Goal: Communication & Community: Answer question/provide support

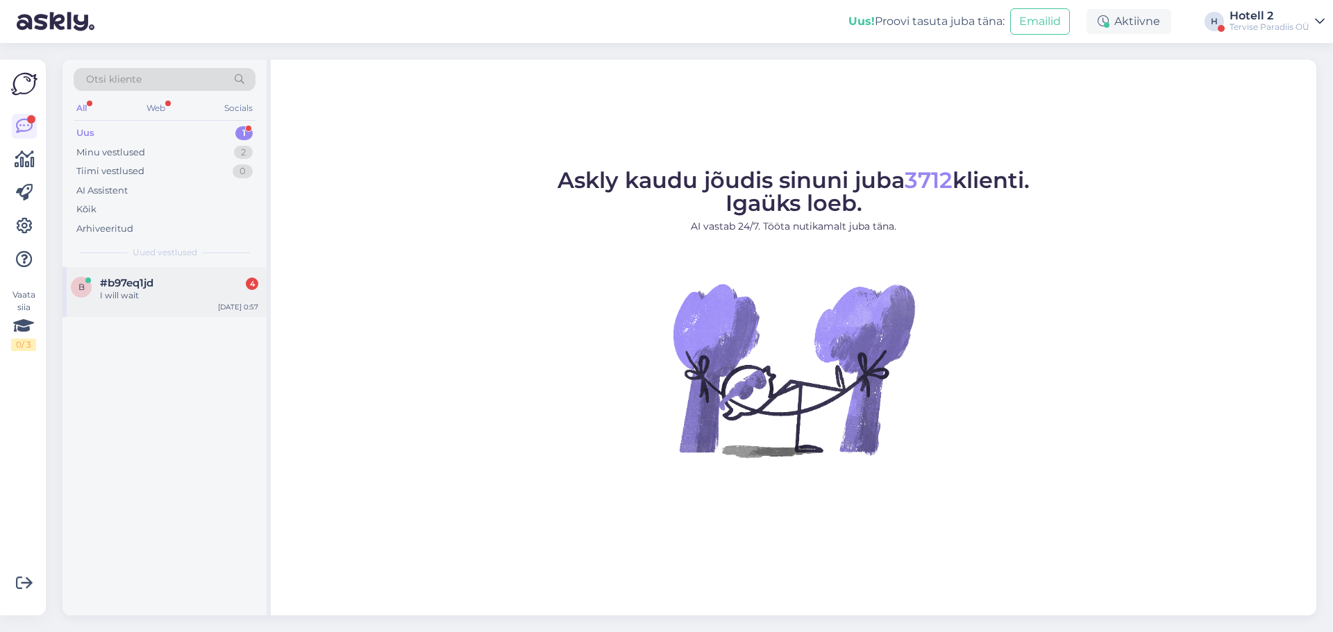
click at [174, 291] on div "I will wait" at bounding box center [179, 295] width 158 height 12
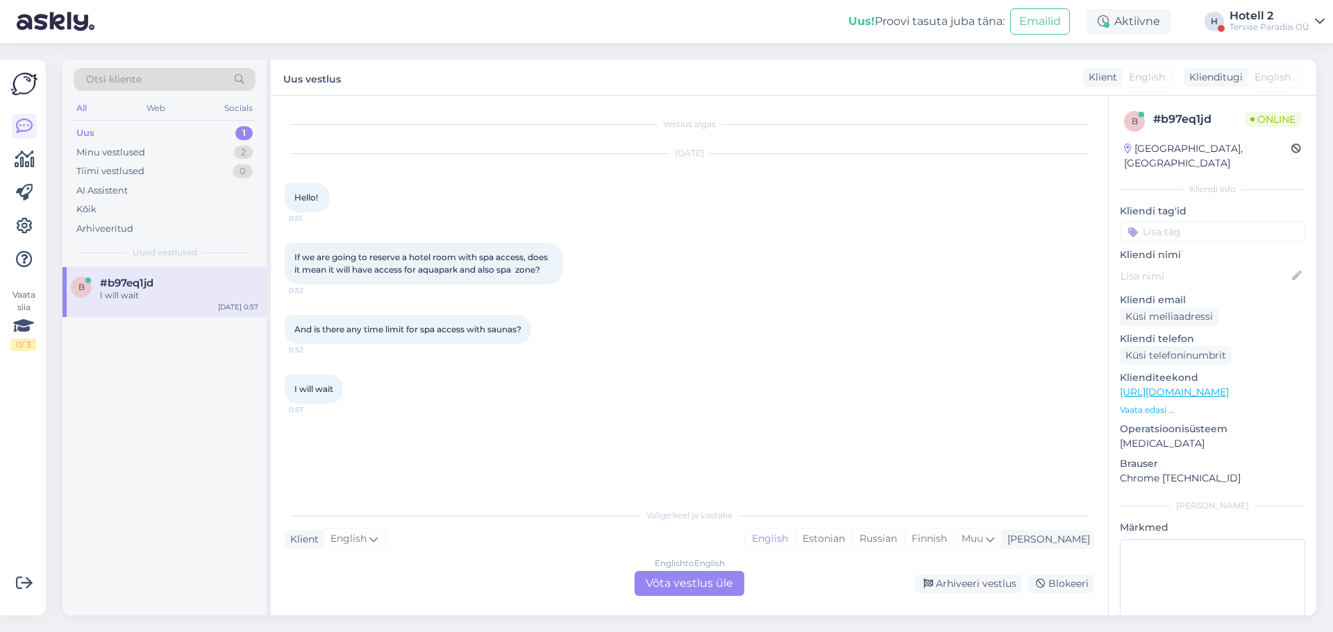
click at [679, 577] on div "English to English Võta vestlus üle" at bounding box center [689, 583] width 110 height 25
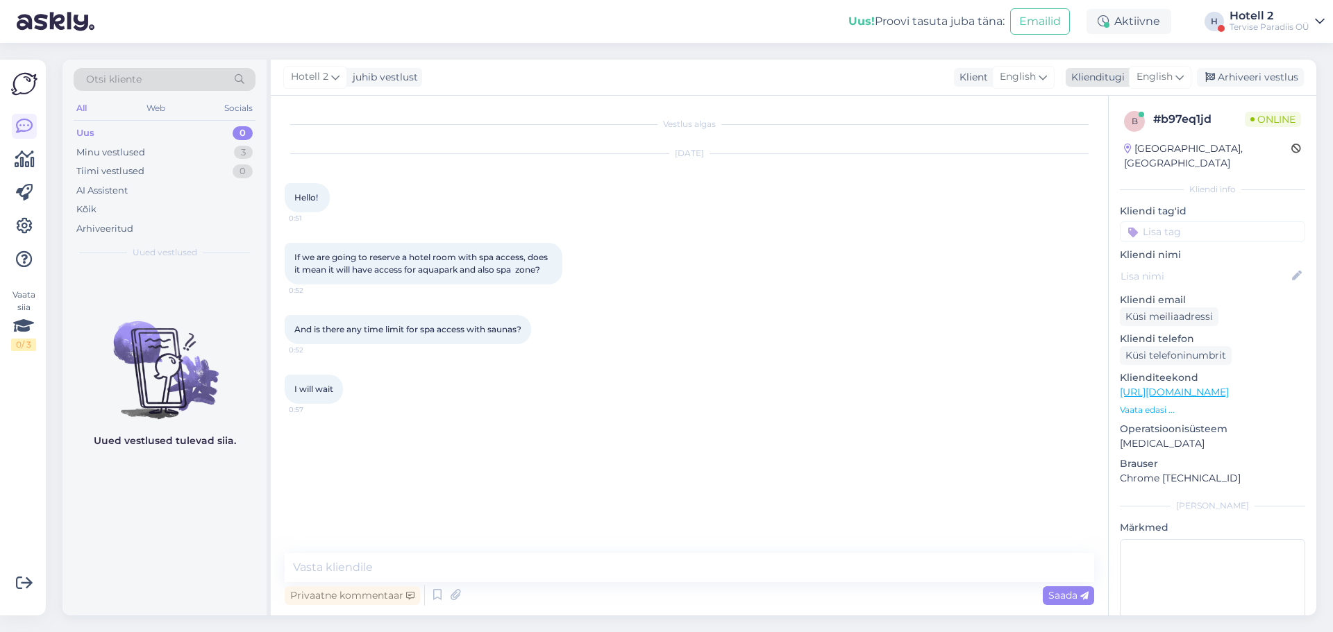
click at [1174, 68] on div "English" at bounding box center [1159, 77] width 62 height 22
type input "es"
click at [1118, 156] on link "Estonian" at bounding box center [1128, 161] width 153 height 22
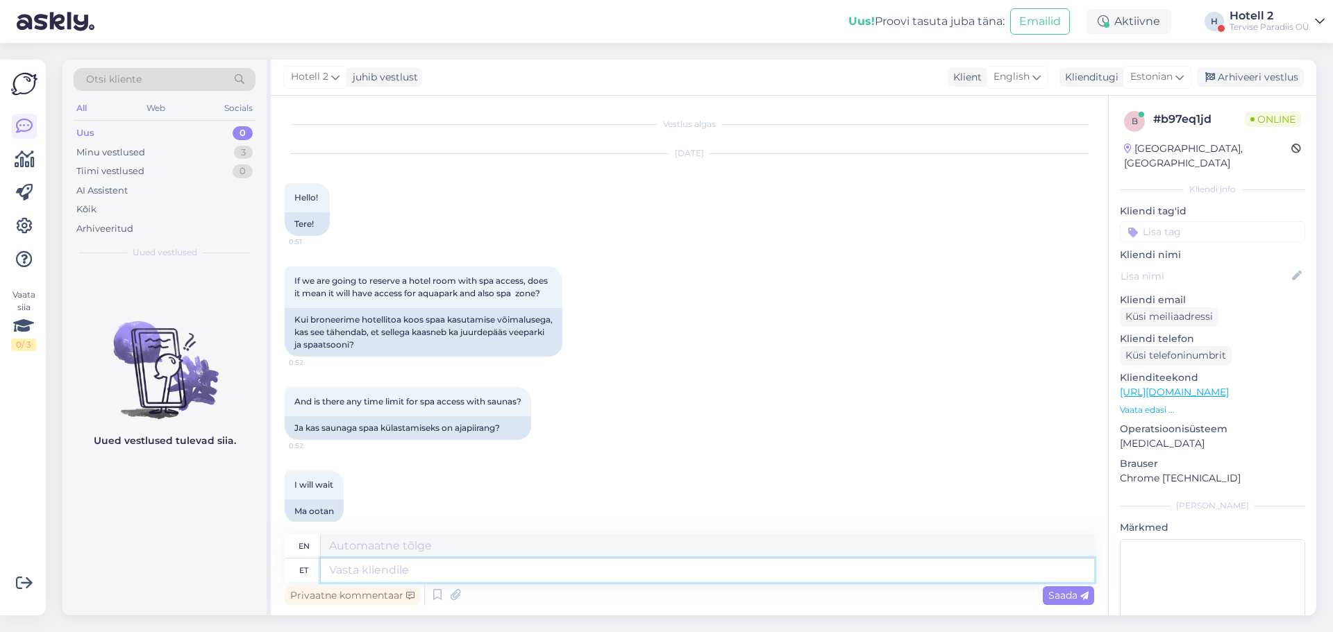
click at [524, 569] on textarea at bounding box center [707, 571] width 773 height 24
type textarea "Tere!"
type textarea "Hello!"
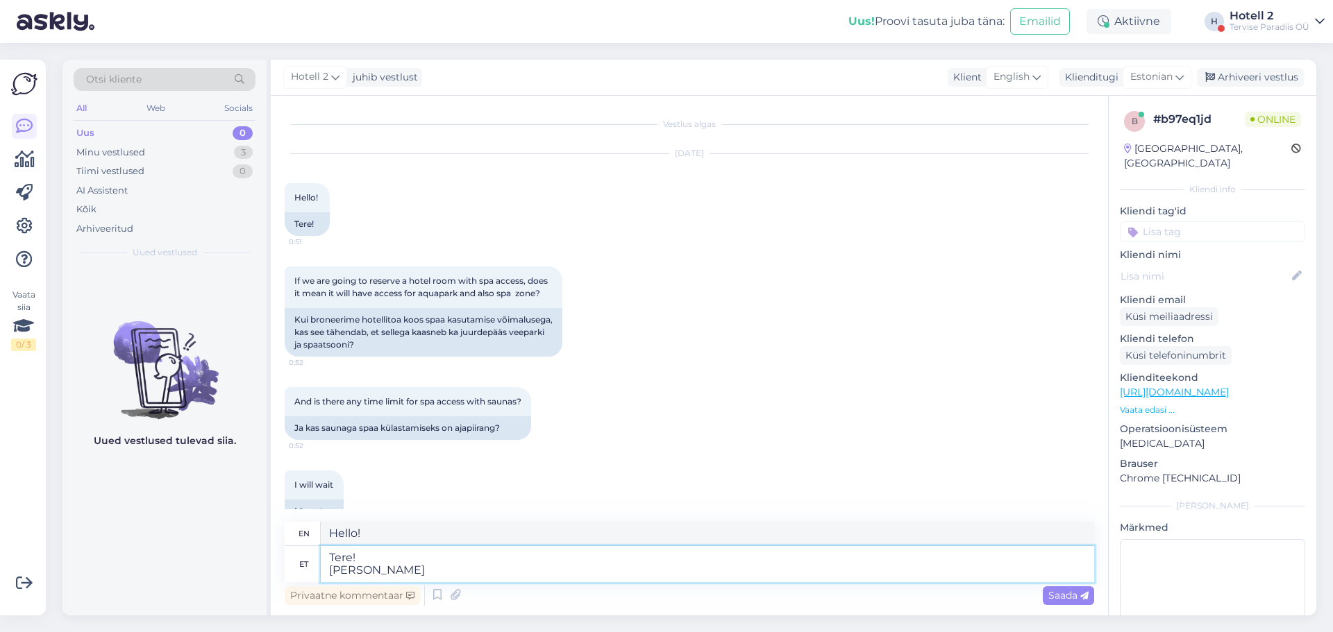
type textarea "Tere! [PERSON_NAME]"
type textarea "Hello! If"
type textarea "Tere! Kui broneerite"
type textarea "Hello! When you book"
type textarea "Tere! Kui broneerite toa"
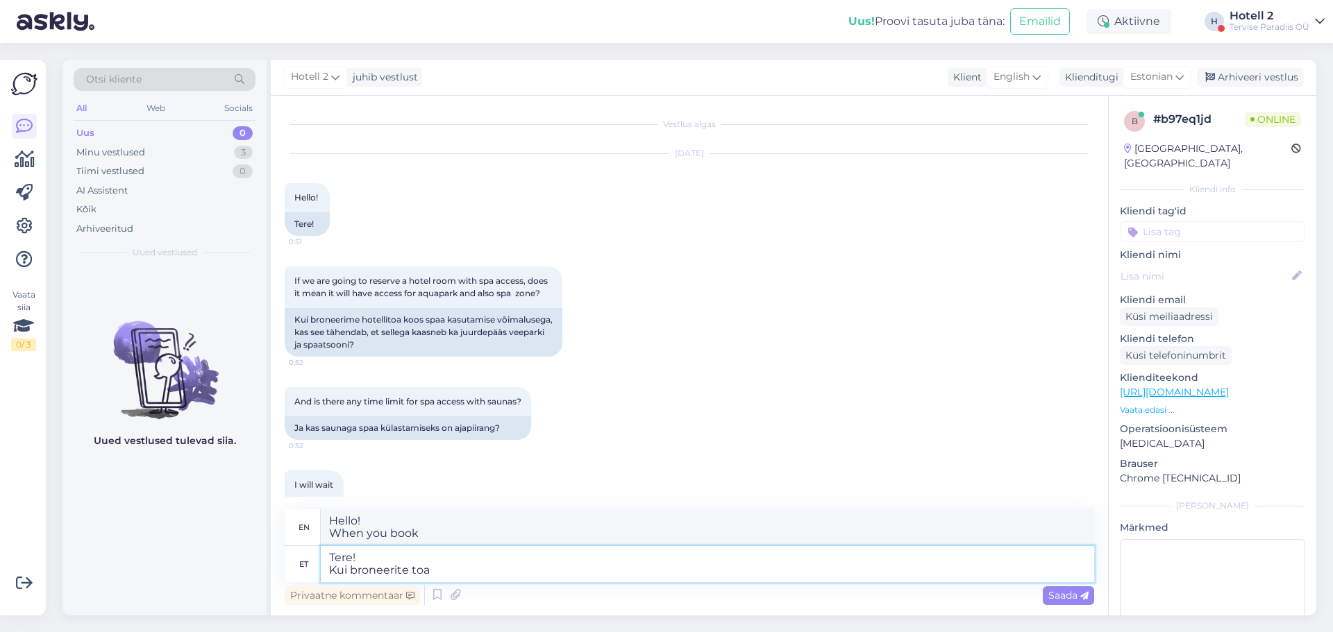
type textarea "Hello! If you book a room"
type textarea "Tere! Kui broneerite"
type textarea "Hello! When you book"
type textarea "Tere! Kui broneerite majutuse"
type textarea "Hello! When booking accommodation"
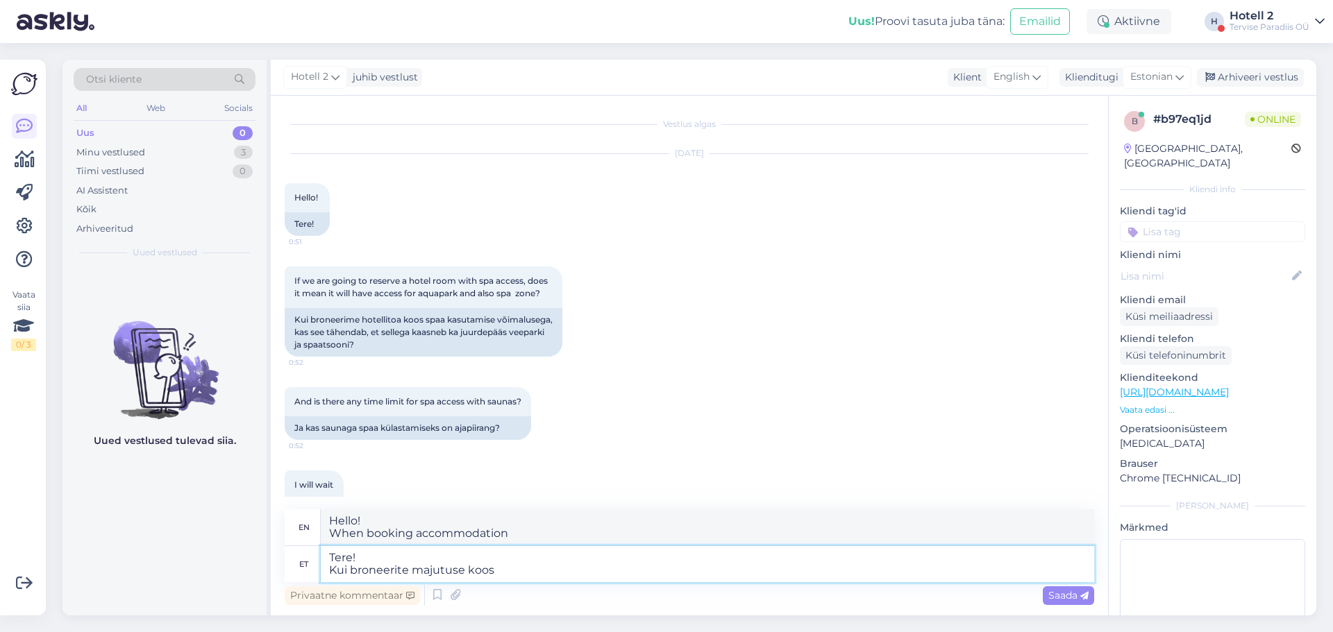
type textarea "Tere! Kui broneerite majutuse koos v"
type textarea "Hello! If you book accommodation with"
type textarea "Tere! Kui broneerite majutuse koos veekeskusega s"
type textarea "Hello! If you book accommodation with a water park"
type textarea "Tere! Kui broneerite majutuse koos veekeskusega siis"
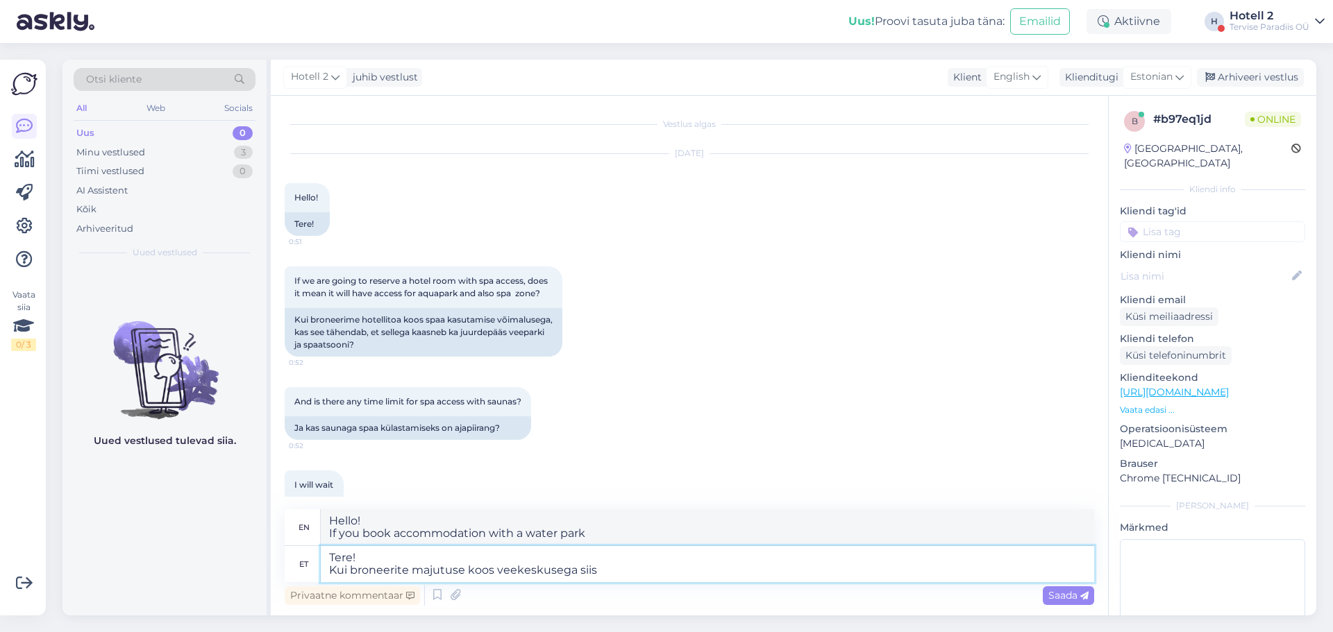
type textarea "Hello! If you book accommodation with the water park then"
type textarea "Tere! Kui broneerite majutuse koos veekeskusega siis hinna si"
type textarea "Hello! If you book accommodation with the water park, the price"
type textarea "Tere! Kui broneerite majutuse koos veekeskusega siis hinna sisse k"
type textarea "Hello! If you book accommodation with the water park, it is included in the pri…"
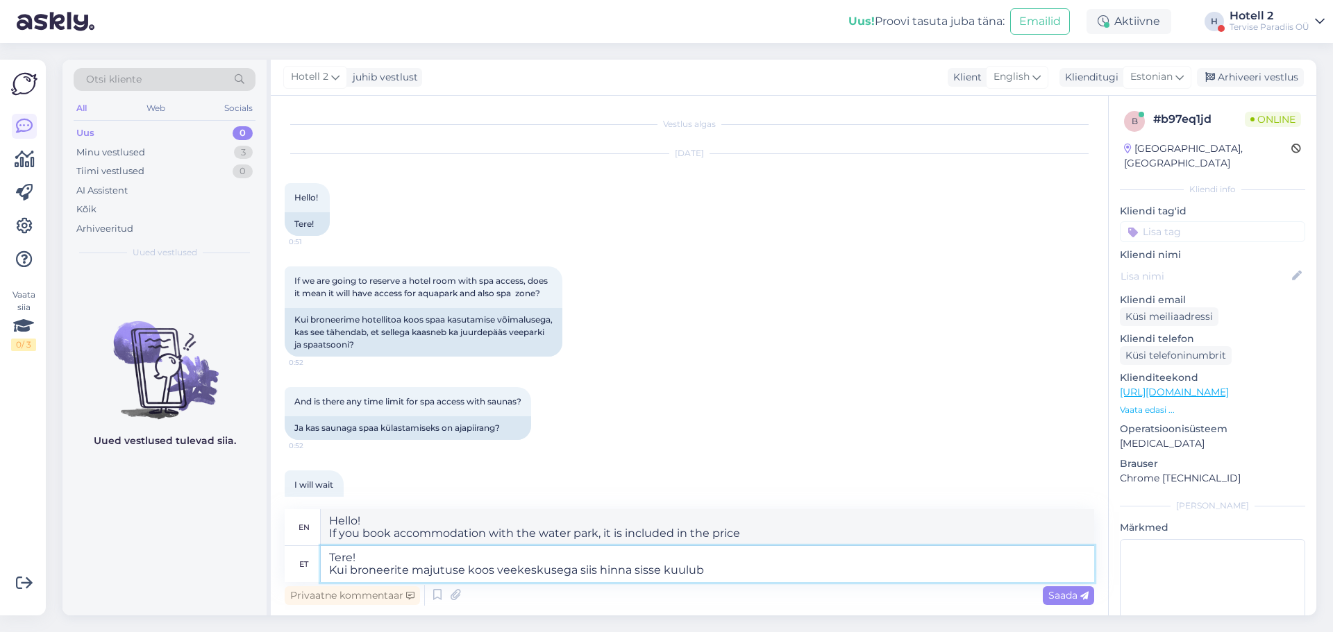
type textarea "Tere! Kui broneerite majutuse koos veekeskusega siis hinna sisse kuulub"
type textarea "Hello! If you book accommodation with the water park, the price includes"
type textarea "Tere! Kui broneerite majutuse koos veekeskusega siis hinna sisse kuulub veekesk…"
type textarea "Hello! If you book accommodation with a water park, the price includes the wate…"
type textarea "Tere! Kui broneerite majutuse koos veekeskusega siis hinna sisse kuulub veekesk…"
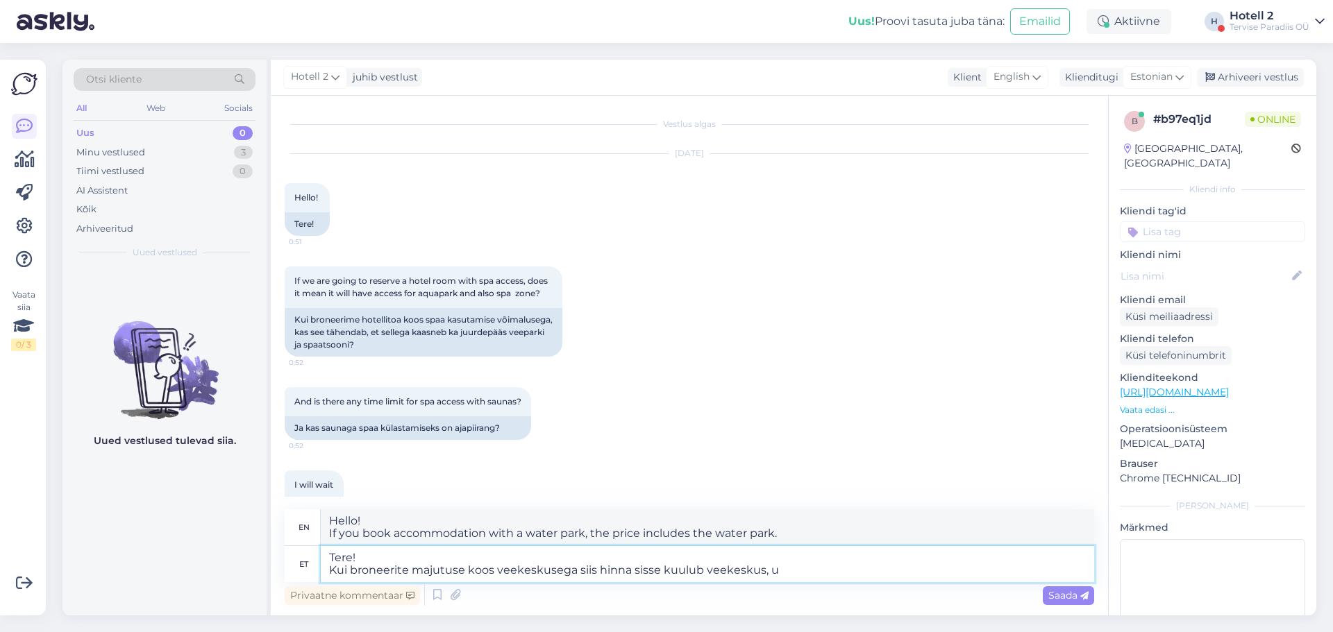
type textarea "Hello! If you book accommodation with a water park, the price includes the wate…"
type textarea "Tere! Kui broneerite majutuse koos veekeskusega siis hinna sisse kuulub veekesk…"
type textarea "Hello! If you book accommodation with a water park, the price includes the wate…"
type textarea "Tere! Kui broneerite majutuse koos veekeskusega siis hinna sisse kuulub veekesk…"
type textarea "Hello! If you book accommodation with a water park, the price includes the wate…"
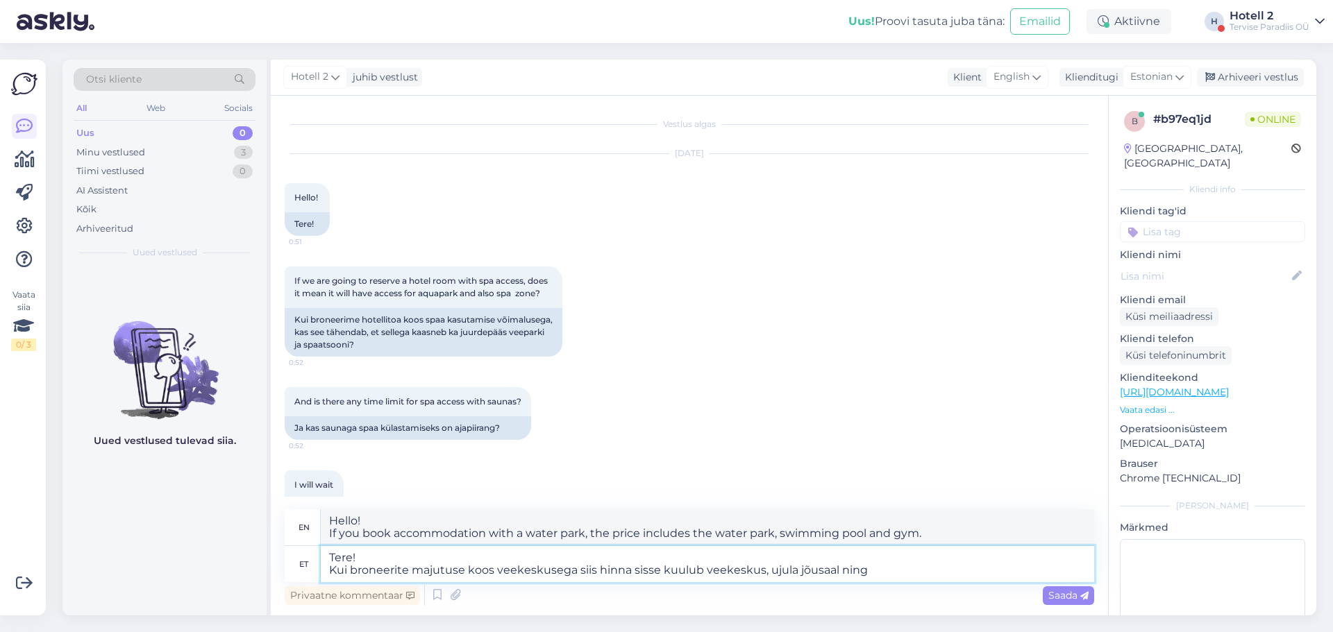
type textarea "Tere! Kui broneerite majutuse koos veekeskusega siis hinna sisse kuulub veekesk…"
type textarea "Hello! If you book accommodation with a water park, the price includes the wate…"
type textarea "Tere! Kui broneerite majutuse koos veekeskusega siis hinna sisse kuulub veekesk…"
type textarea "Hello! If you book accommodation with a water park, the price includes the wate…"
type textarea "Tere! Kui broneerite majutuse koos veekeskusega siis hinna sisse kuulub veekesk…"
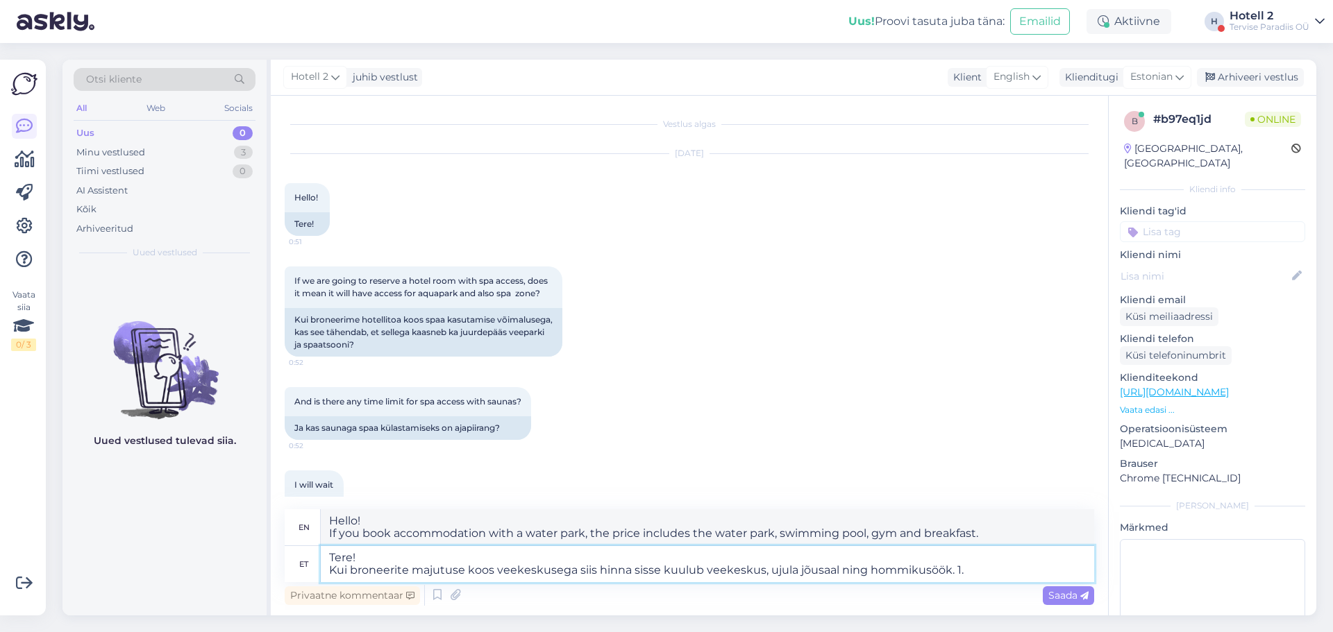
type textarea "Hello! If you book accommodation with a water park, the price includes the wate…"
type textarea "Tere! Kui broneerite majutuse koos veekeskusega siis hinna sisse kuulub veekesk…"
type textarea "Hello! If you book accommodation with a water park, the price includes the wate…"
type textarea "Tere! Kui broneerite majutuse koos veekeskusega siis hinna sisse kuulub veekesk…"
type textarea "Hello! If you book accommodation with a water park, the price includes the wate…"
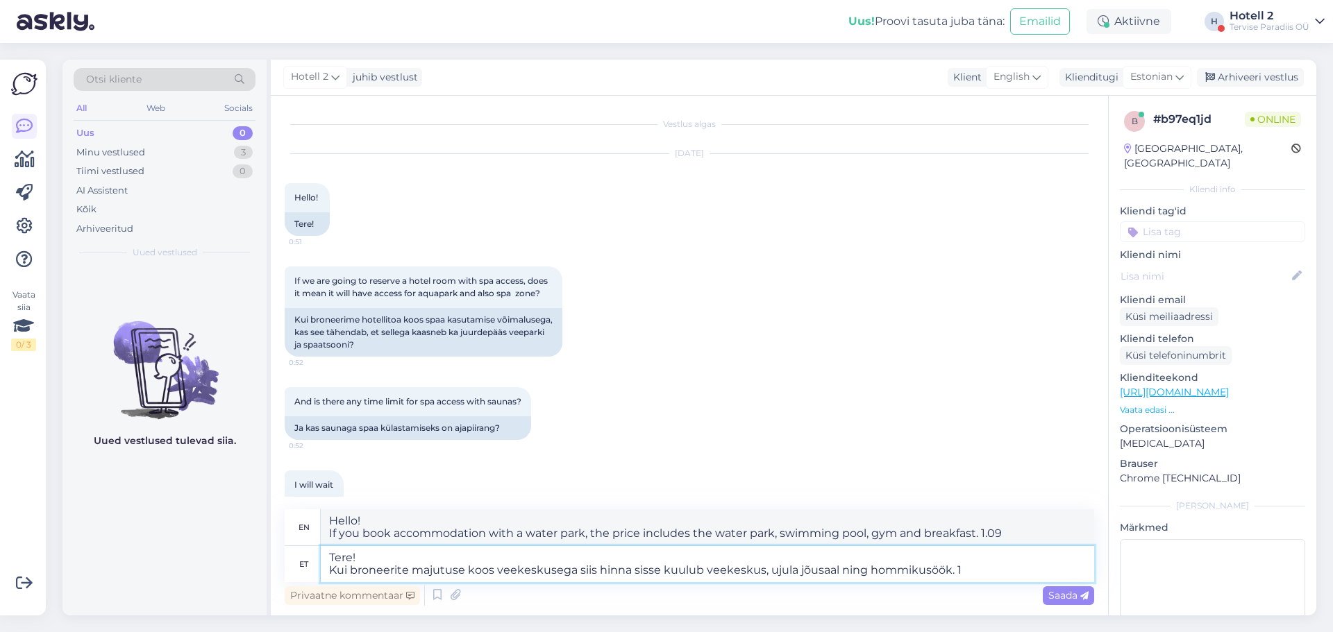
type textarea "Tere! Kui broneerite majutuse koos veekeskusega siis hinna sisse kuulub veekesk…"
type textarea "Hello! If you book accommodation with a water park, the price includes the wate…"
type textarea "Tere! Kui broneerite majutuse koos veekeskusega siis hinna sisse kuulub veekesk…"
type textarea "Hello! If you book accommodation with a water park, the price includes the wate…"
type textarea "Tere! Kui broneerite majutuse koos veekeskusega siis hinna sisse kuulub veekesk…"
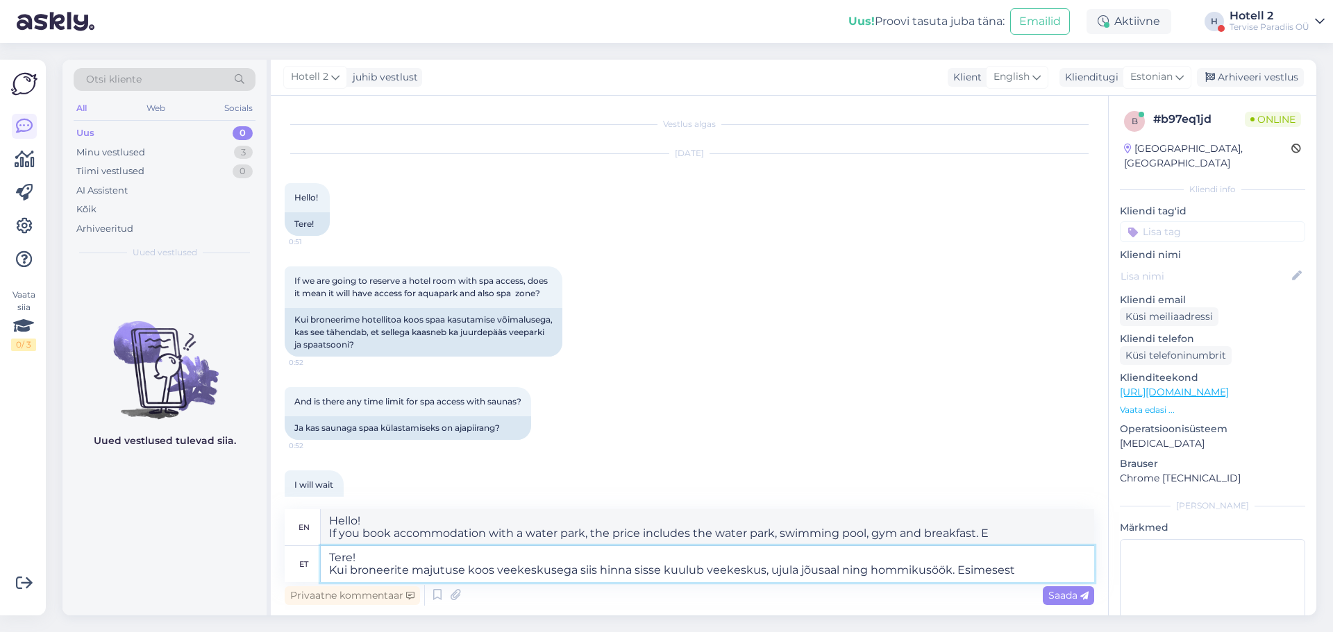
type textarea "Hello! If you book accommodation with a water park, the price includes the wate…"
type textarea "Tere! Kui broneerite majutuse koos veekeskusega siis hinna sisse kuulub veekesk…"
type textarea "Hello! If you book accommodation with a water park, the price includes the wate…"
type textarea "Tere! Kui broneerite majutuse koos veekeskusega siis hinna sisse kuulub veekesk…"
type textarea "Hello! If you book accommodation with a water park, the price includes the wate…"
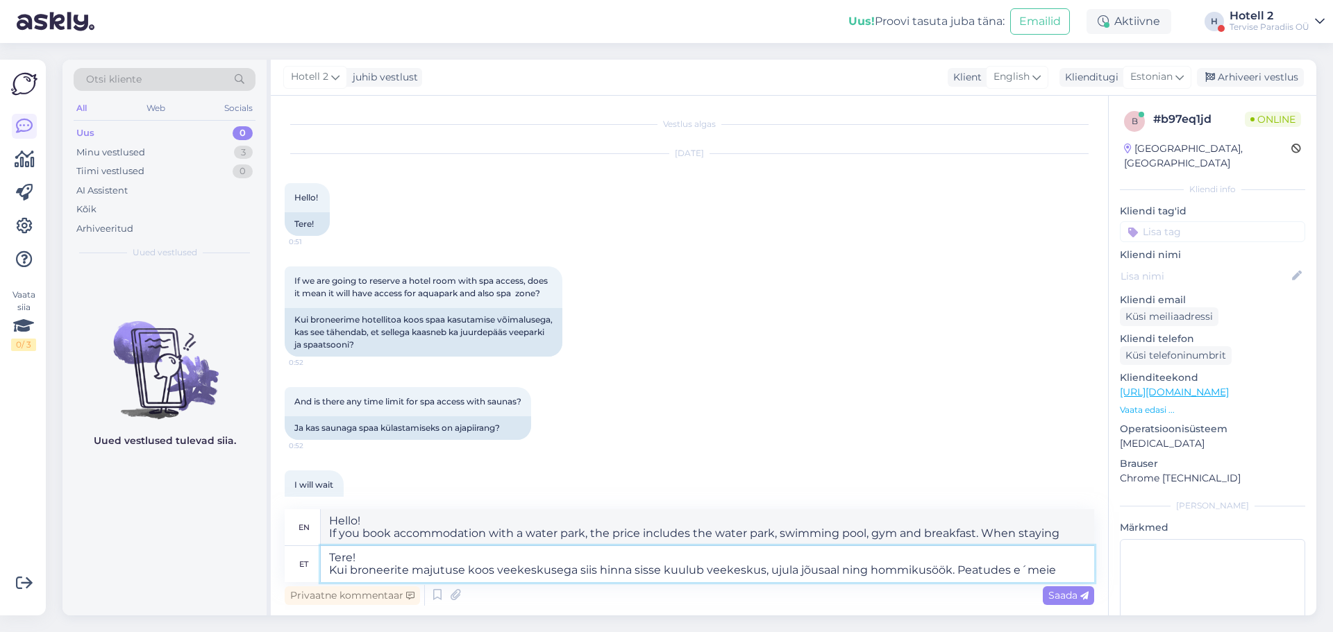
type textarea "Tere! Kui broneerite majutuse koos veekeskusega siis hinna sisse kuulub veekesk…"
type textarea "Hello! If you book accommodation with a water park, the price includes the wate…"
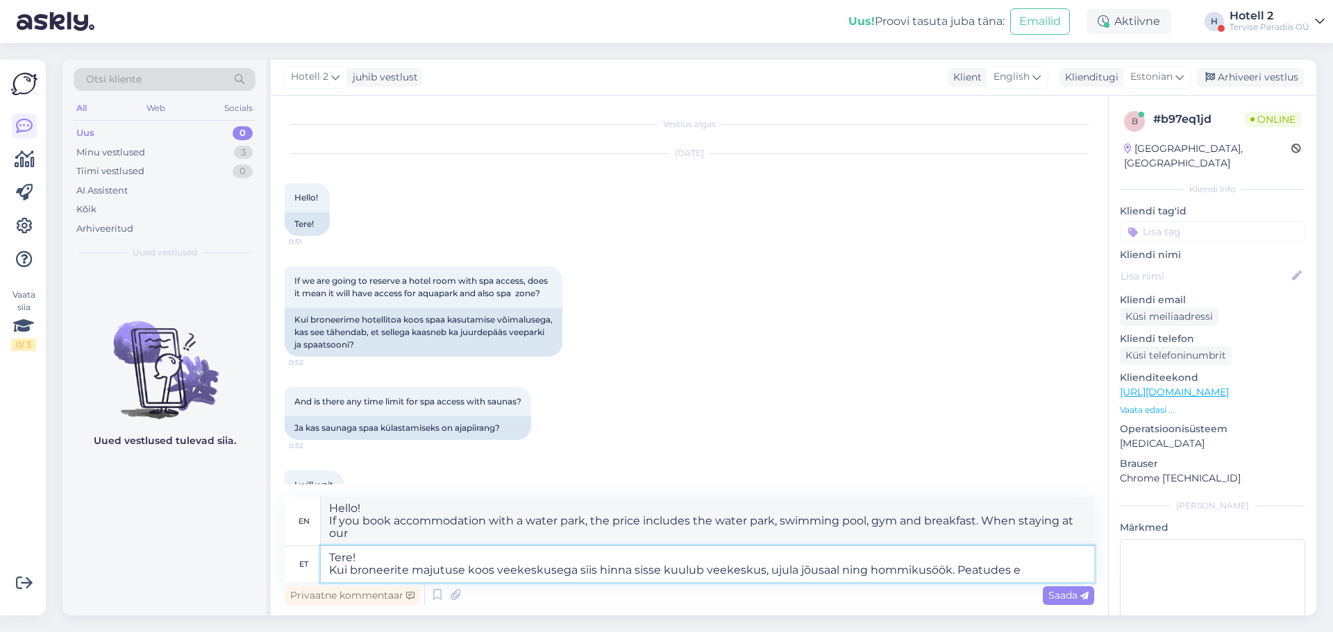
type textarea "Tere! Kui broneerite majutuse koos veekeskusega siis hinna sisse kuulub veekesk…"
type textarea "Hello! If you book accommodation with a water park, the price includes the wate…"
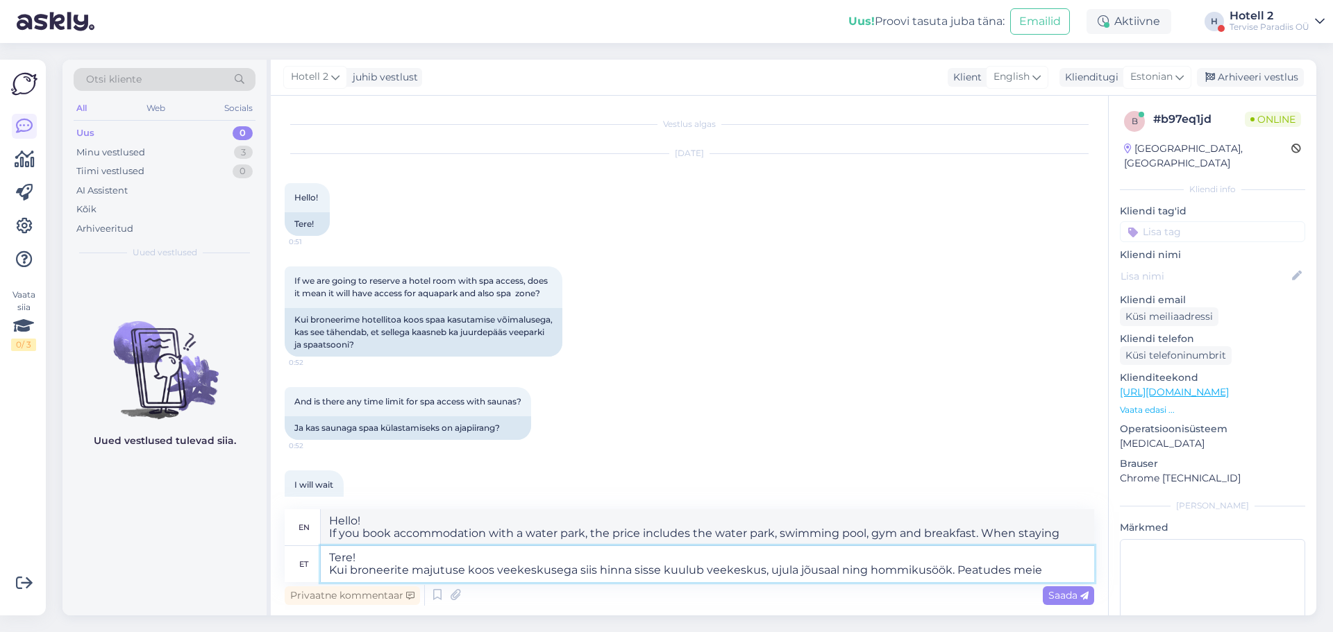
type textarea "Tere! Kui broneerite majutuse koos veekeskusega siis hinna sisse kuulub veekesk…"
type textarea "Hello! If you book accommodation with a water park, the price includes the wate…"
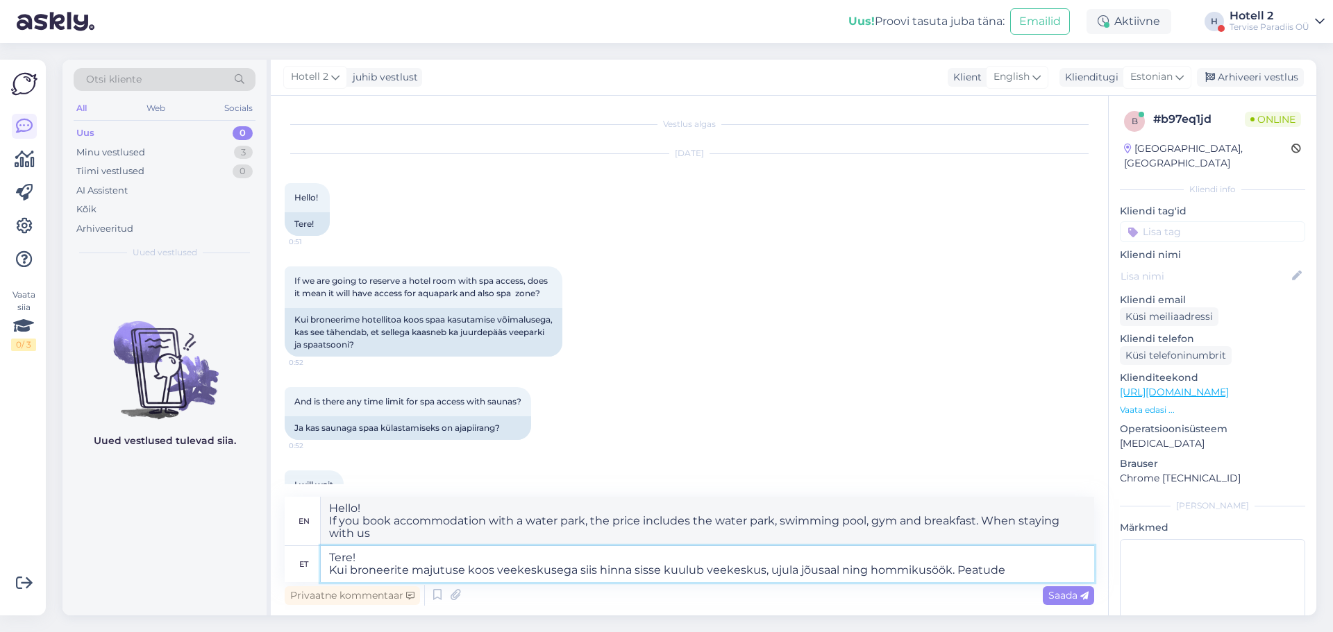
type textarea "Tere! Kui broneerite majutuse koos veekeskusega siis hinna sisse kuulub veekesk…"
type textarea "Hello! If you book accommodation with a water park, the price includes the wate…"
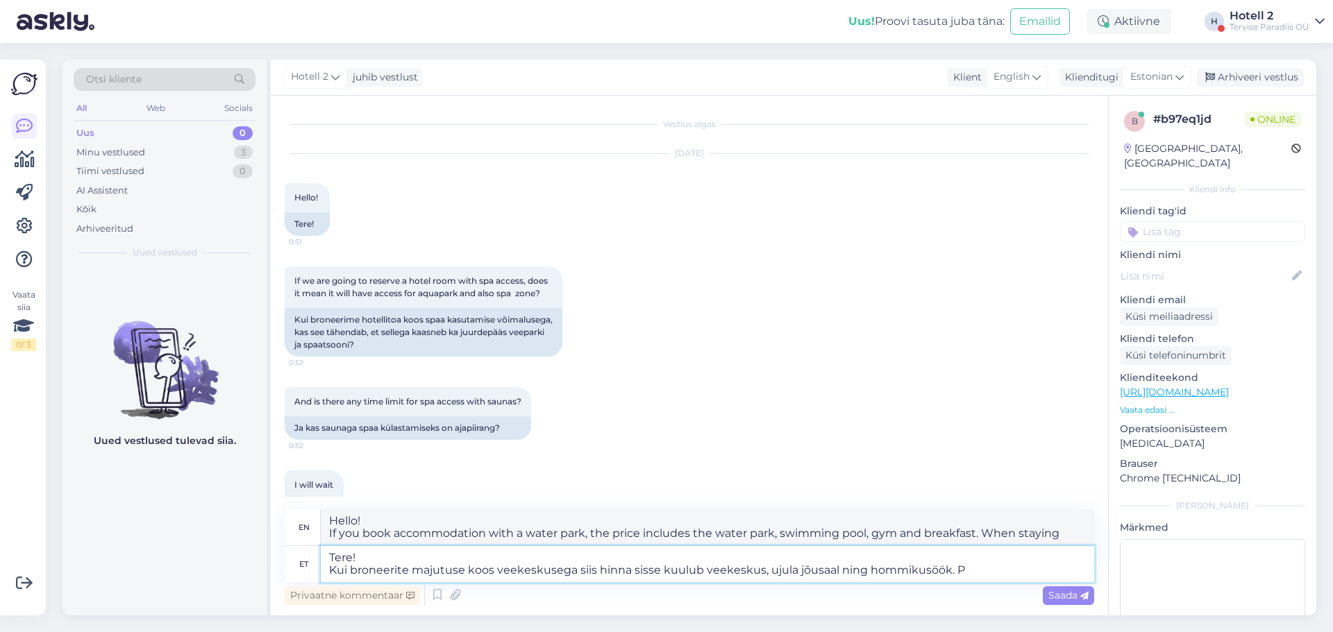
type textarea "Tere! Kui broneerite majutuse koos veekeskusega siis hinna sisse kuulub veekesk…"
type textarea "Hello! If you book accommodation with a water park, the price includes the wate…"
type textarea "Tere! Kui broneerite majutuse koos veekeskusega siis hinna sisse kuulub veekesk…"
type textarea "Hello! If you book accommodation with a water park, the price includes the wate…"
type textarea "Tere! Kui broneerite majutuse koos veekeskusega siis hinna sisse kuulub veekesk…"
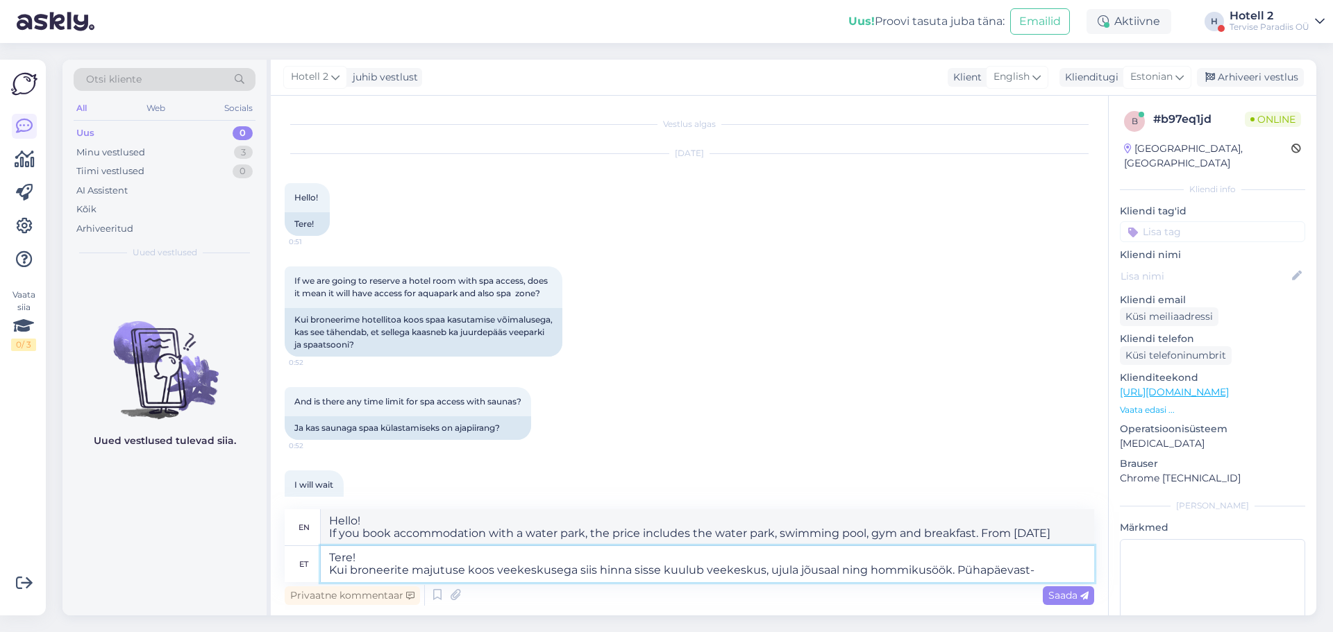
type textarea "Hello! If you book accommodation with a water park, the price includes the wate…"
type textarea "Tere! Kui broneerite majutuse koos veekeskusega siis hinna sisse kuulub veekesk…"
type textarea "Hello! If you book accommodation with a water park, the price includes the wate…"
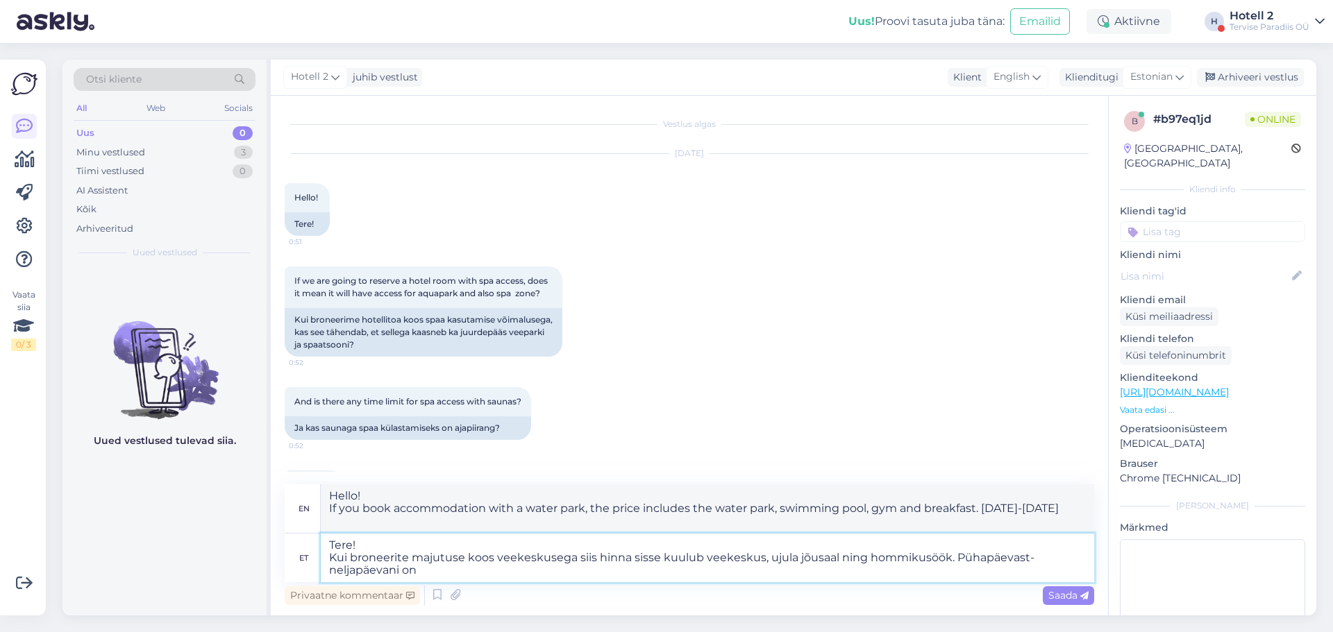
type textarea "Tere! Kui broneerite majutuse koos veekeskusega siis hinna sisse kuulub veekesk…"
type textarea "Hello! If you book accommodation with a water park, the price includes the wate…"
type textarea "Tere! Kui broneerite majutuse koos veekeskusega siis hinna sisse kuulub veekesk…"
type textarea "Hello! If you book accommodation with a water park, the price includes the wate…"
type textarea "Tere! Kui broneerite majutuse koos veekeskusega siis hinna sisse kuulub veekesk…"
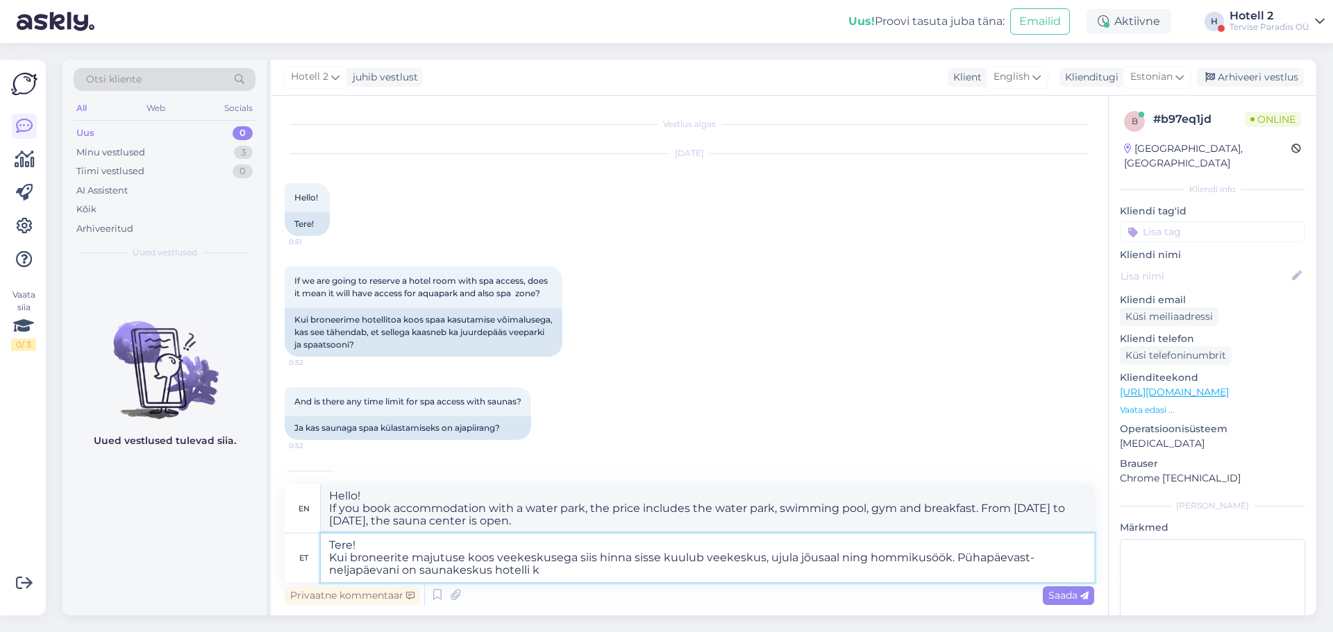
type textarea "Hello! If you book accommodation with the water park, the price includes the wa…"
type textarea "Tere! Kui broneerite majutuse koos veekeskusega siis hinna sisse kuulub veekesk…"
type textarea "Hello! If you book accommodation with the water park, the price includes the wa…"
type textarea "Tere! Kui broneerite majutuse koos veekeskusega siis hinna sisse kuulub veekesk…"
type textarea "Hello! If you book accommodation with the water park, the price includes the wa…"
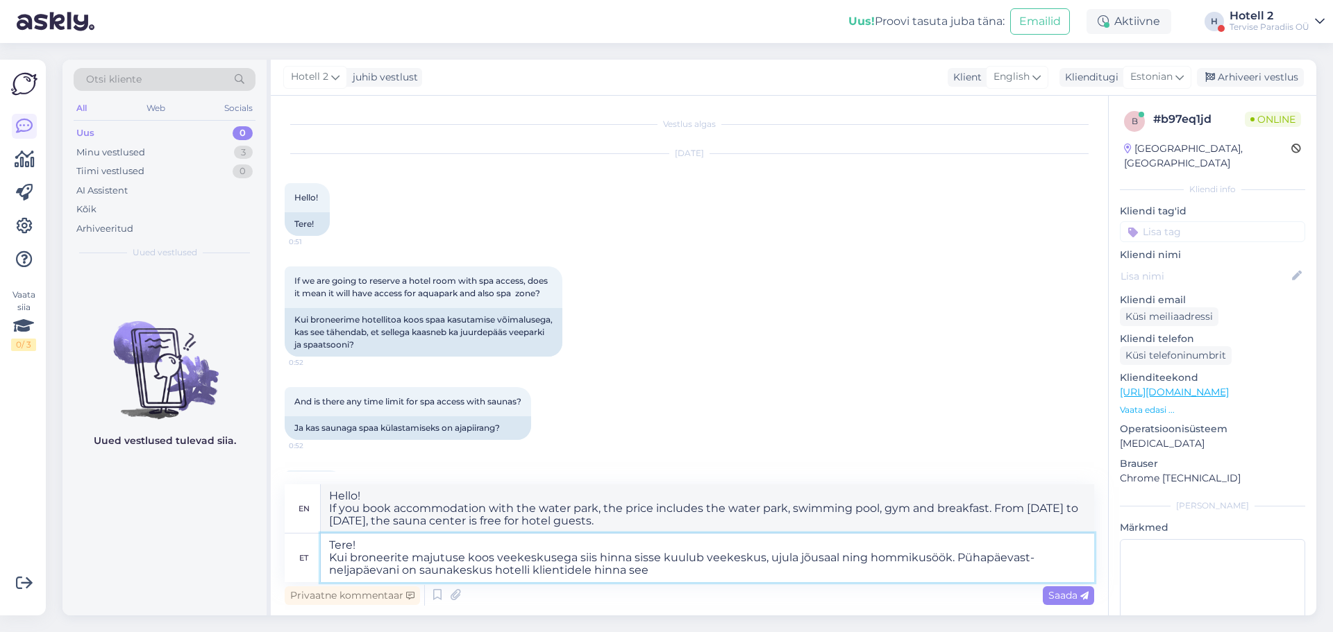
type textarea "Tere! Kui broneerite majutuse koos veekeskusega siis hinna sisse kuulub veekesk…"
type textarea "Hello! If you book accommodation with the water park, the price includes the wa…"
type textarea "Tere! Kui broneerite majutuse koos veekeskusega siis hinna sisse kuulub veekesk…"
type textarea "Hello! If you book accommodation with the water park, the price includes the wa…"
type textarea "Tere! Kui broneerite majutuse koos veekeskusega siis hinna sisse kuulub veekesk…"
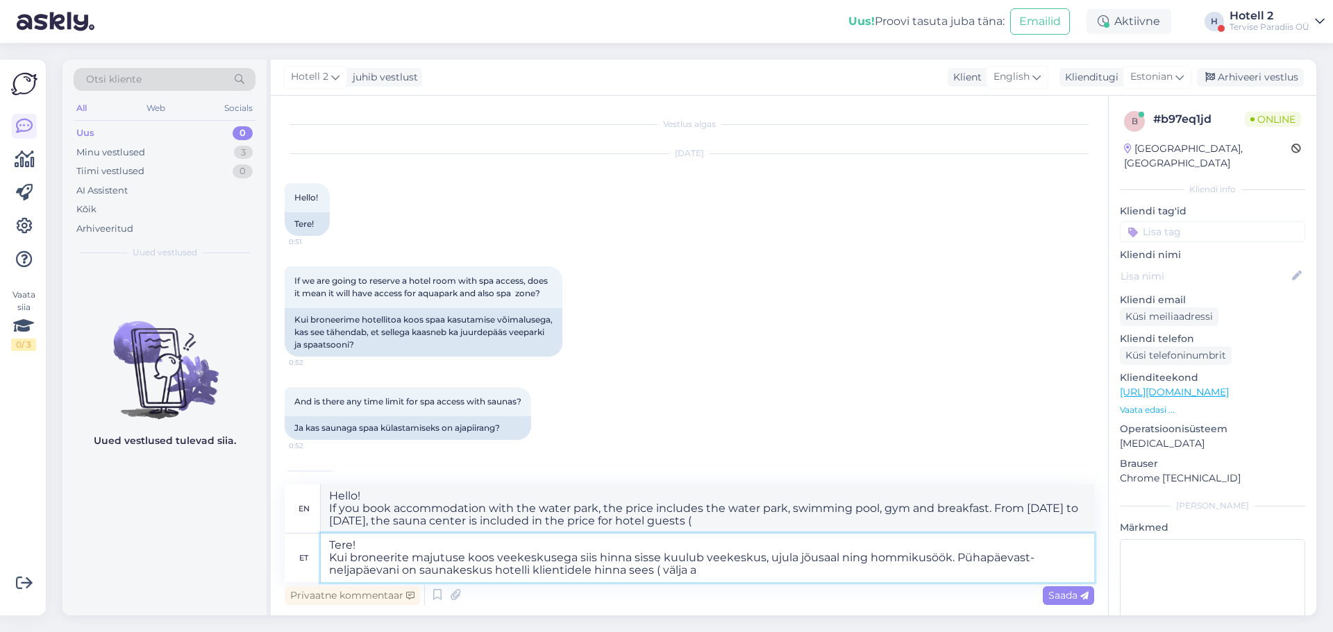
type textarea "Hello! If you book accommodation with the water park, the price includes the wa…"
type textarea "Tere! Kui broneerite majutuse koos veekeskusega siis hinna sisse kuulub veekesk…"
type textarea "Hello! If you book accommodation with the water park, the price includes the wa…"
type textarea "Tere! Kui broneerite majutuse koos veekeskusega siis hinna sisse kuulub veekesk…"
type textarea "Hello! If you book accommodation with the water park, the price includes the wa…"
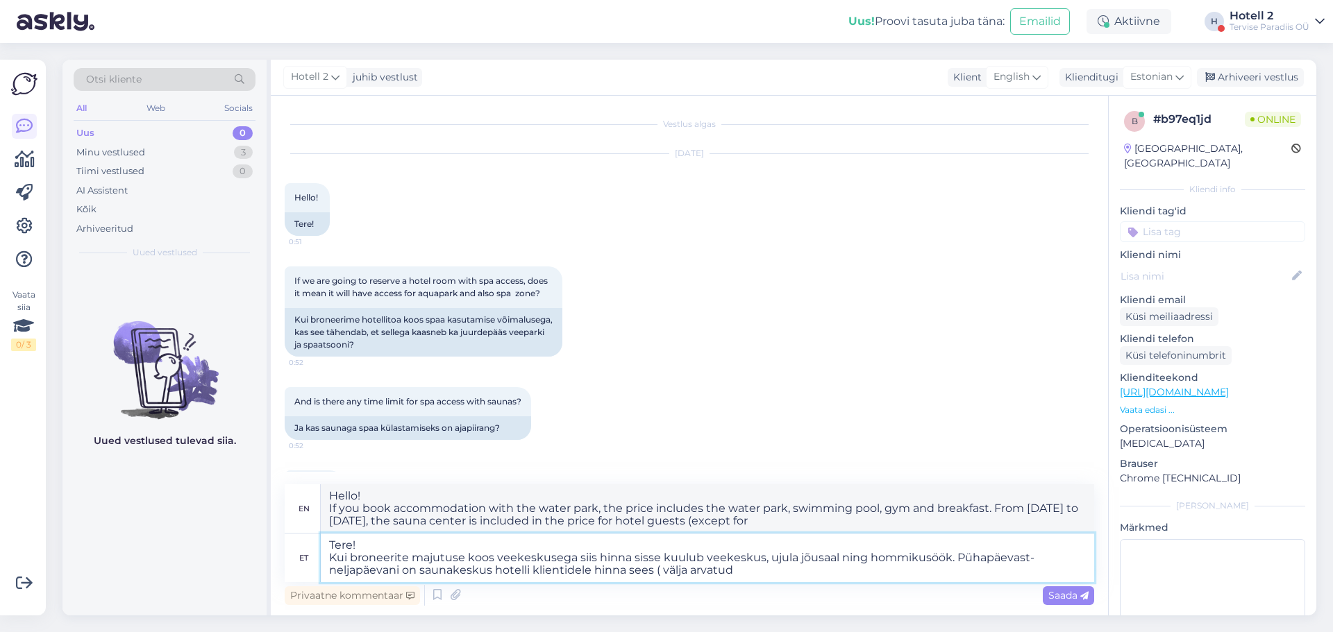
type textarea "Tere! Kui broneerite majutuse koos veekeskusega siis hinna sisse kuulub veekesk…"
type textarea "Hello! If you book accommodation with the water park, the price includes the wa…"
type textarea "Tere! Kui broneerite majutuse koos veekeskusega siis hinna sisse kuulub veekesk…"
type textarea "Hello! If you book accommodation with the water park, the price includes the wa…"
type textarea "Tere! Kui broneerite majutuse koos veekeskusega siis hinna sisse kuulub veekesk…"
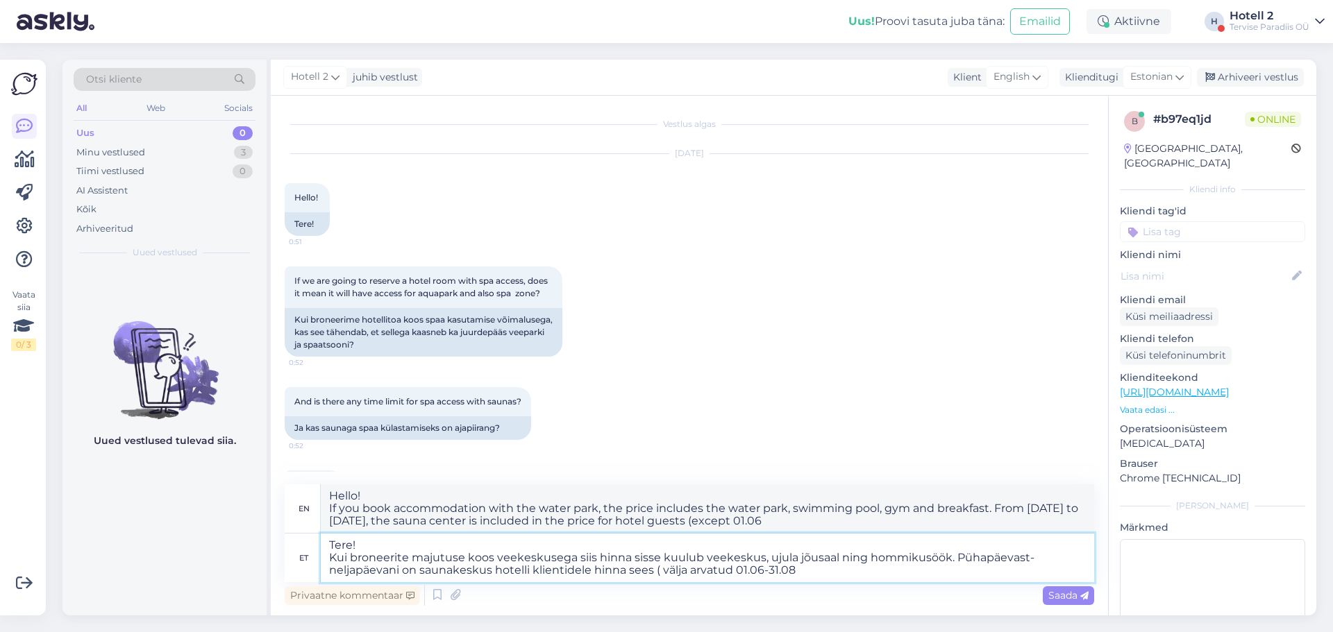
type textarea "Hello! If you book accommodation with the water park, the price includes the wa…"
type textarea "Tere! Kui broneerite majutuse koos veekeskusega siis hinna sisse kuulub veekesk…"
type textarea "Hello! If you book accommodation with the water park, the price includes the wa…"
type textarea "Tere! Kui broneerite majutuse koos veekeskusega siis hinna sisse kuulub veekesk…"
type textarea "Hello! If you book accommodation with a water park, the price includes the wate…"
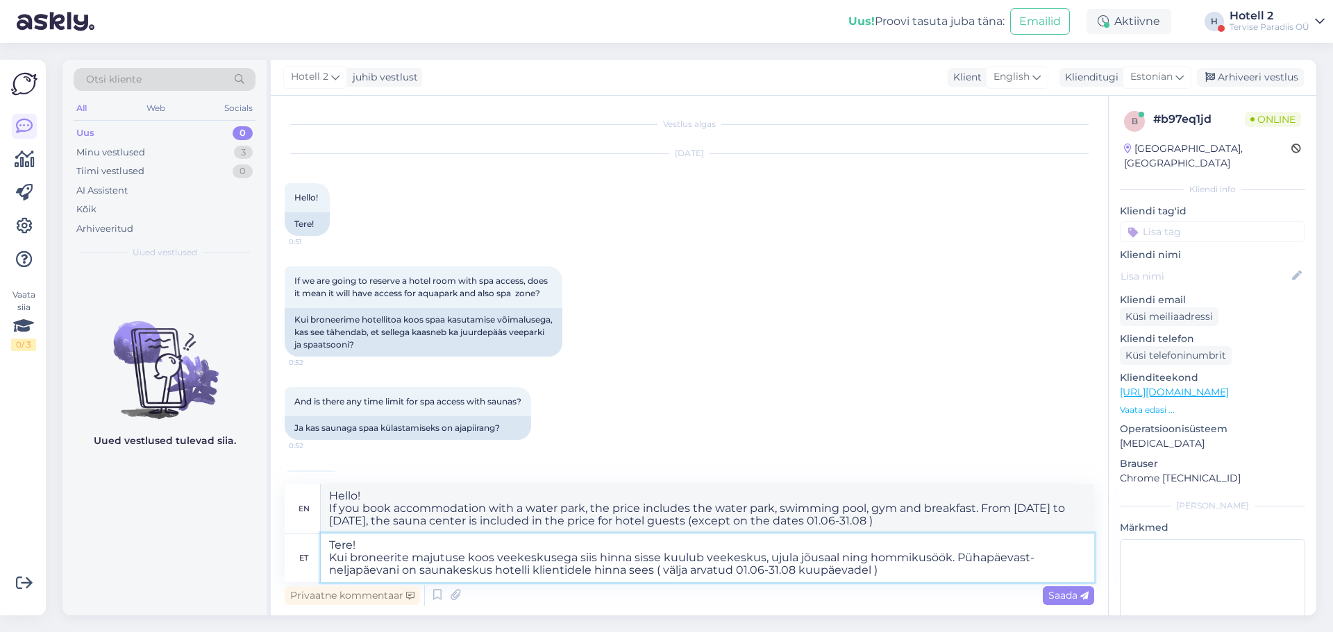
type textarea "Tere! Kui broneerite majutuse koos veekeskusega siis hinna sisse kuulub veekesk…"
type textarea "Hello! If you book accommodation with a water park, the price includes the wate…"
type textarea "Tere! Kui broneerite majutuse koos veekeskusega siis hinna sisse kuulub veekesk…"
type textarea "Hello! If you book accommodation with a water park, the price includes the wate…"
type textarea "Tere! Kui broneerite majutuse koos veekeskusega siis hinna sisse kuulub veekesk…"
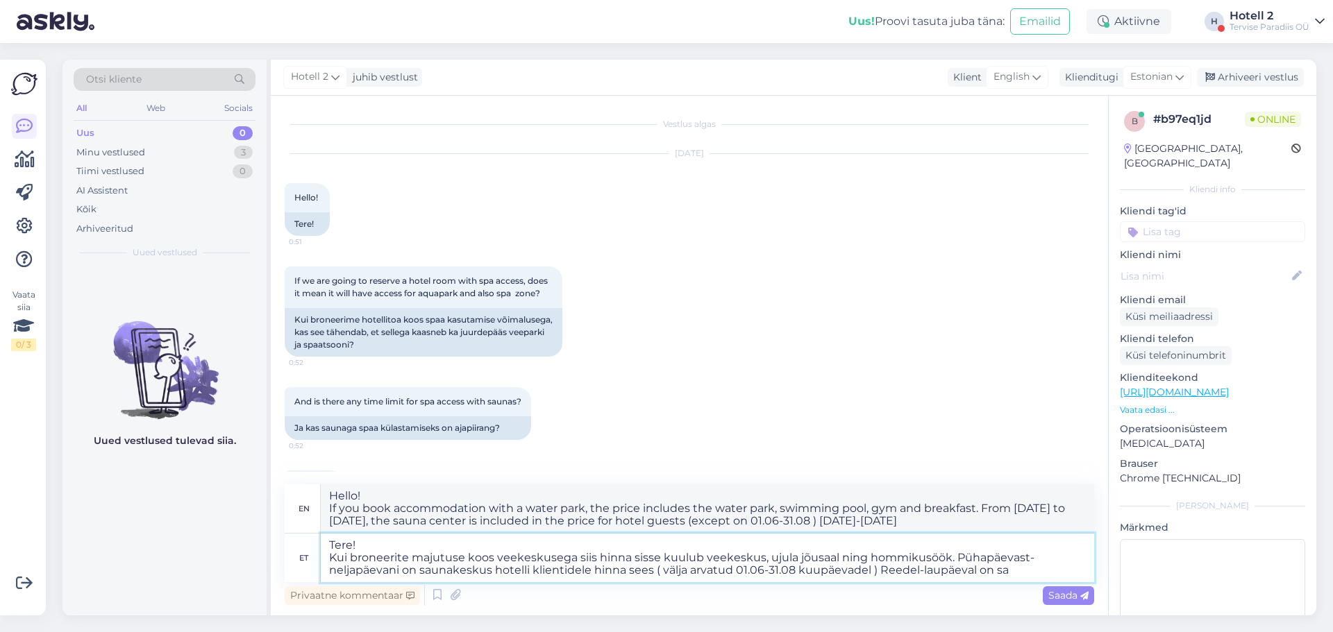
type textarea "Hello! If you book accommodation with a water park, the price includes the wate…"
type textarea "Tere! Kui broneerite majutuse koos veekeskusega siis hinna sisse kuulub veekesk…"
type textarea "Hello! If you book accommodation with a water park, the price includes the wate…"
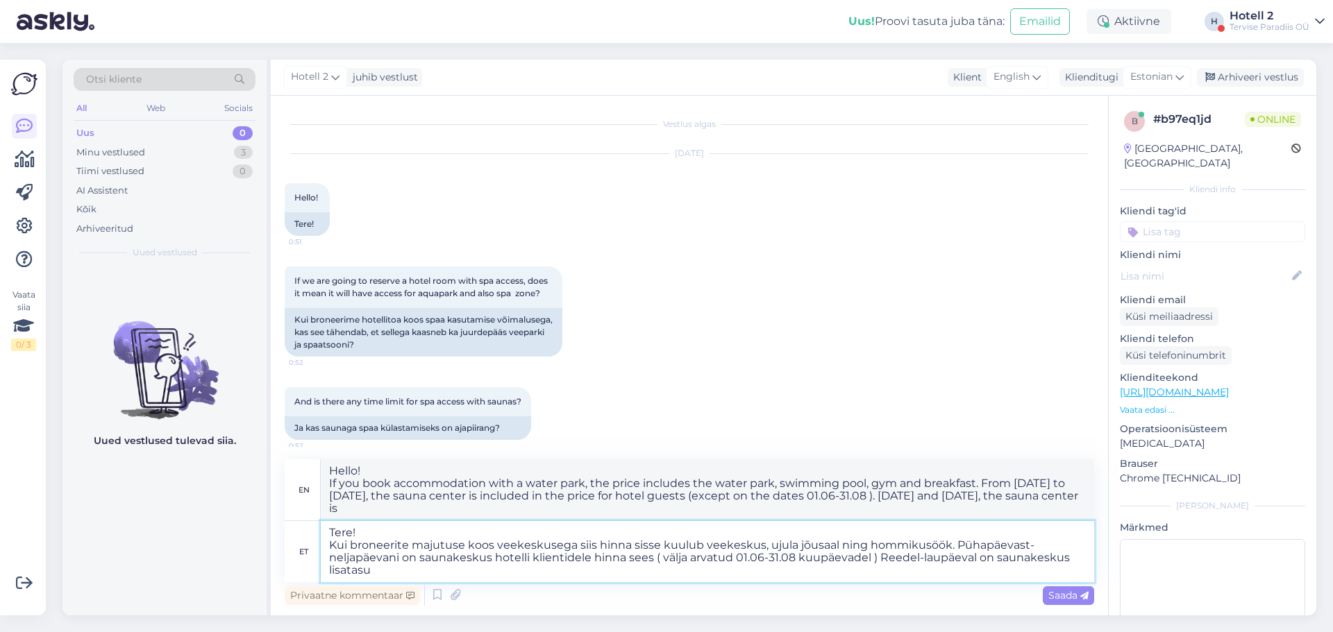
type textarea "Tere! Kui broneerite majutuse koos veekeskusega siis hinna sisse kuulub veekesk…"
type textarea "Hello! If you book accommodation with a water park, the price includes the wate…"
type textarea "Tere! Kui broneerite majutuse koos veekeskusega siis hinna sisse kuulub veekesk…"
type textarea "Hello! If you book accommodation with a water park, the price includes the wate…"
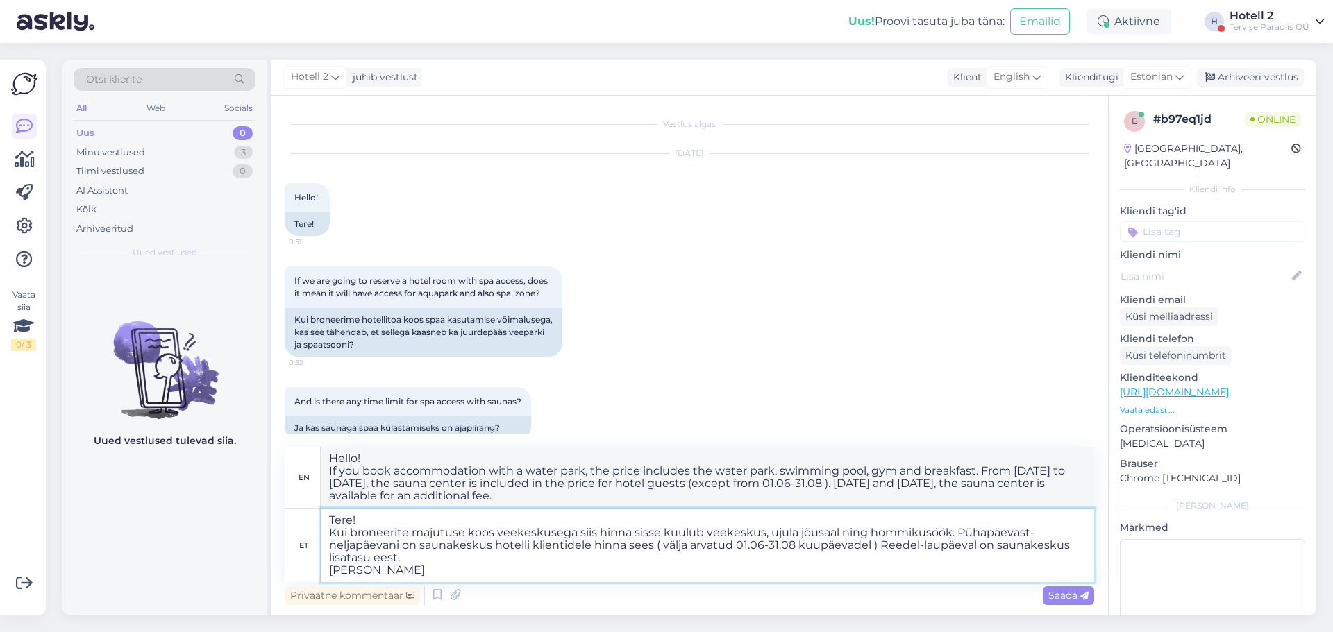
type textarea "Tere! Kui broneerite majutuse koos veekeskusega siis hinna sisse kuulub veekesk…"
type textarea "Hello! If you book accommodation with a water park, the price includes the wate…"
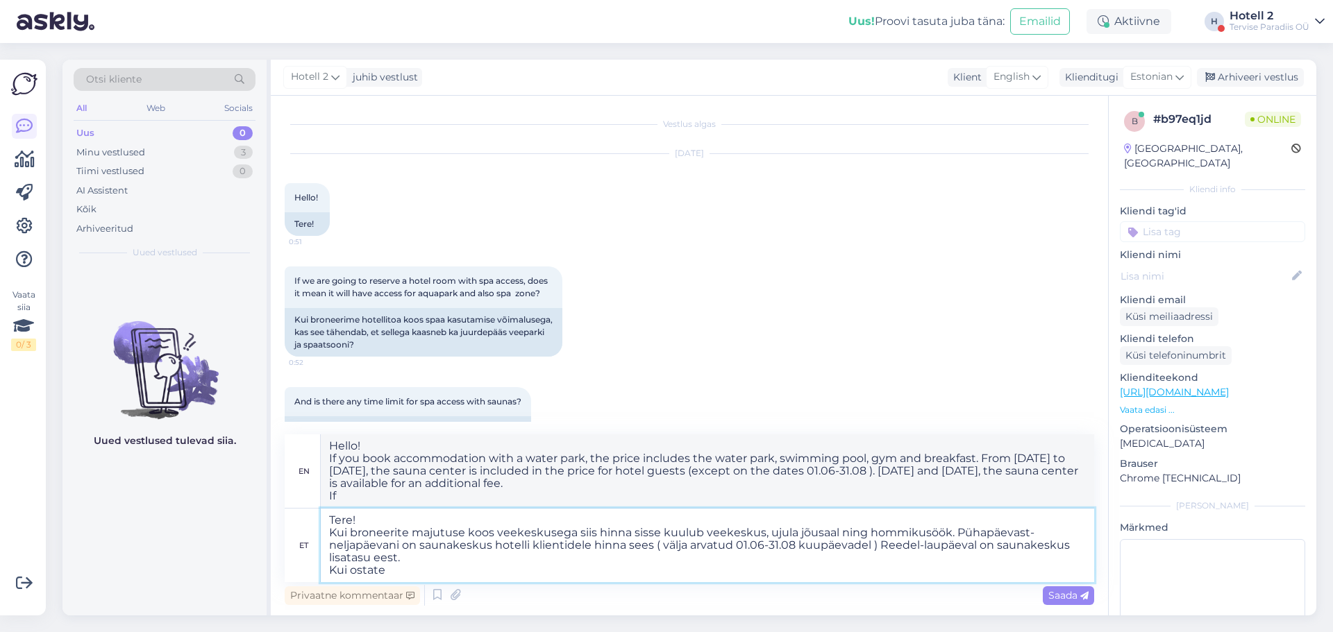
type textarea "Tere! Kui broneerite majutuse koos veekeskusega siis hinna sisse kuulub veekesk…"
type textarea "Hello! If you book accommodation with a water park, the price includes the wate…"
type textarea "Tere! Kui broneerite majutuse koos veekeskusega siis hinna sisse kuulub veekesk…"
type textarea "Hello! If you book accommodation with a water park, the price includes the wate…"
type textarea "Tere! Kui broneerite majutuse koos veekeskusega siis hinna sisse kuulub veekesk…"
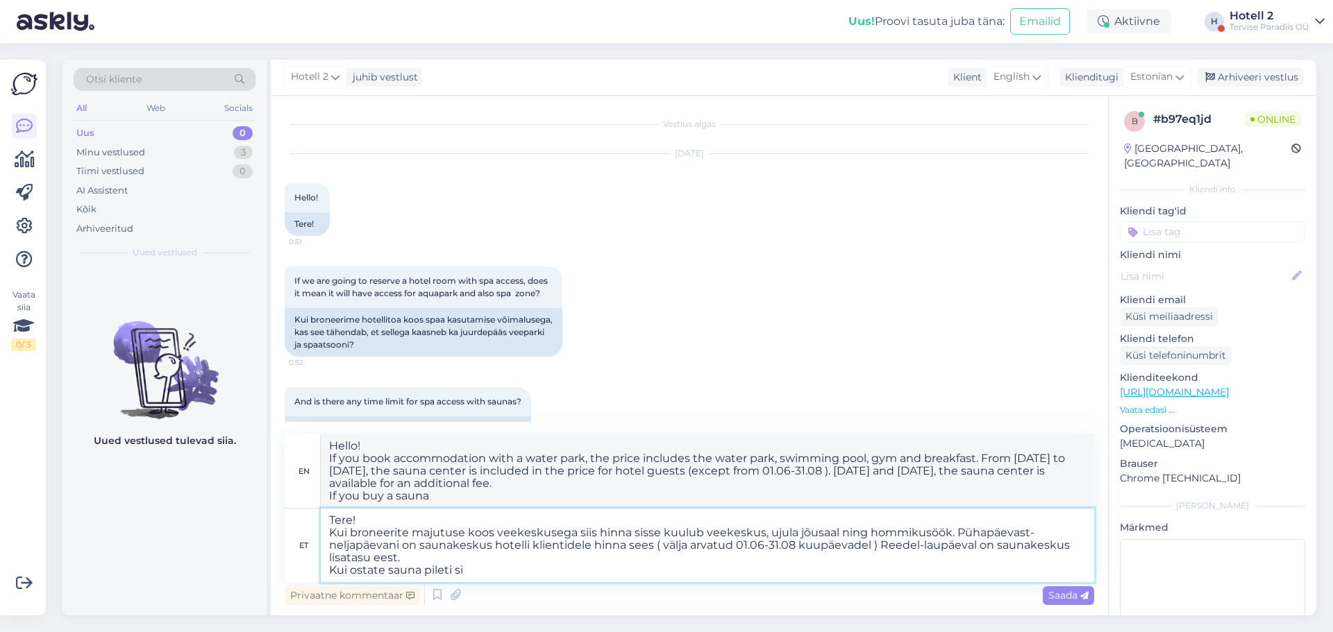
type textarea "Hello! If you book accommodation with a water park, the price includes the wate…"
type textarea "Tere! Kui broneerite majutuse koos veekeskusega siis hinna sisse kuulub veekesk…"
type textarea "Hello! If you book accommodation with a water park, the price includes the wate…"
type textarea "Tere! Kui broneerite majutuse koos veekeskusega siis hinna sisse kuulub veekesk…"
type textarea "Hello! If you book accommodation with a water park, the price includes the wate…"
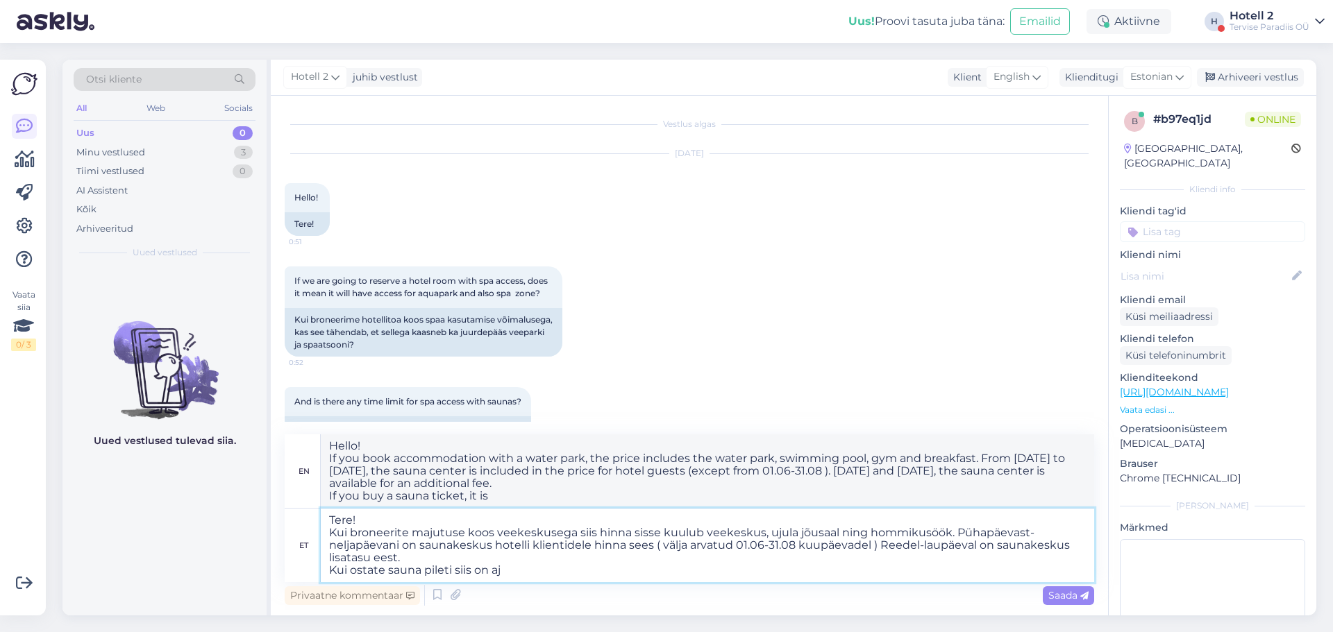
type textarea "Tere! Kui broneerite majutuse koos veekeskusega siis hinna sisse kuulub veekesk…"
type textarea "Hello! If you book accommodation with a water park, the price includes the wate…"
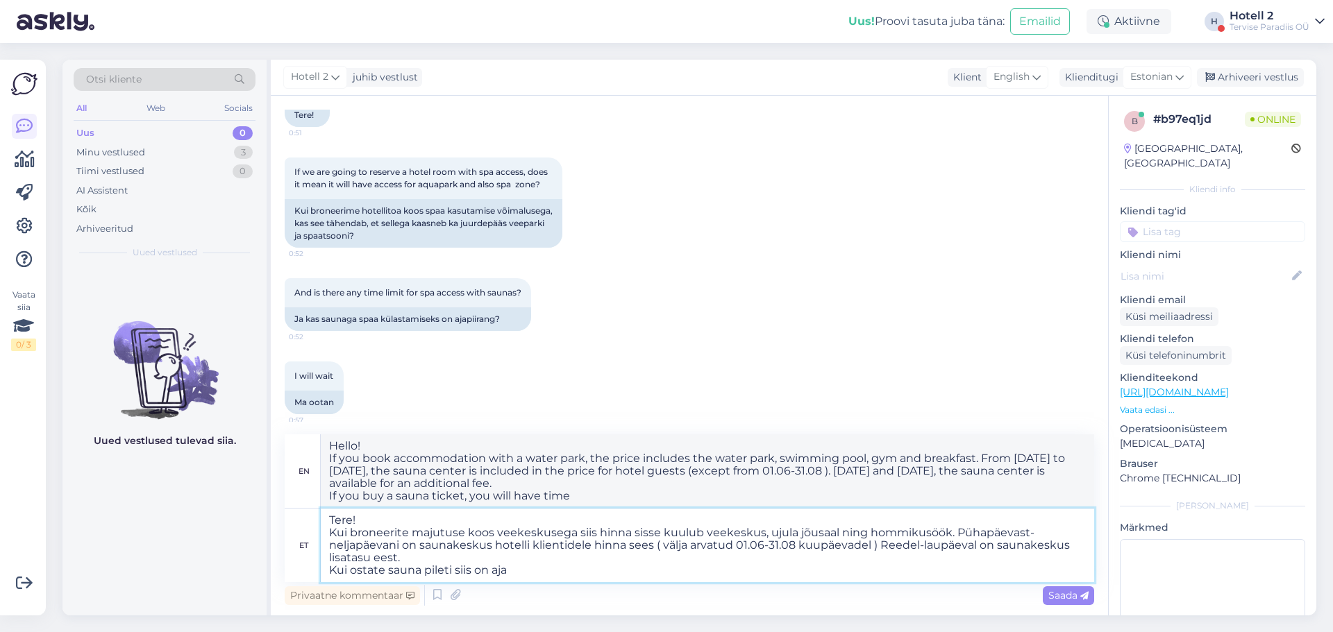
scroll to position [117, 0]
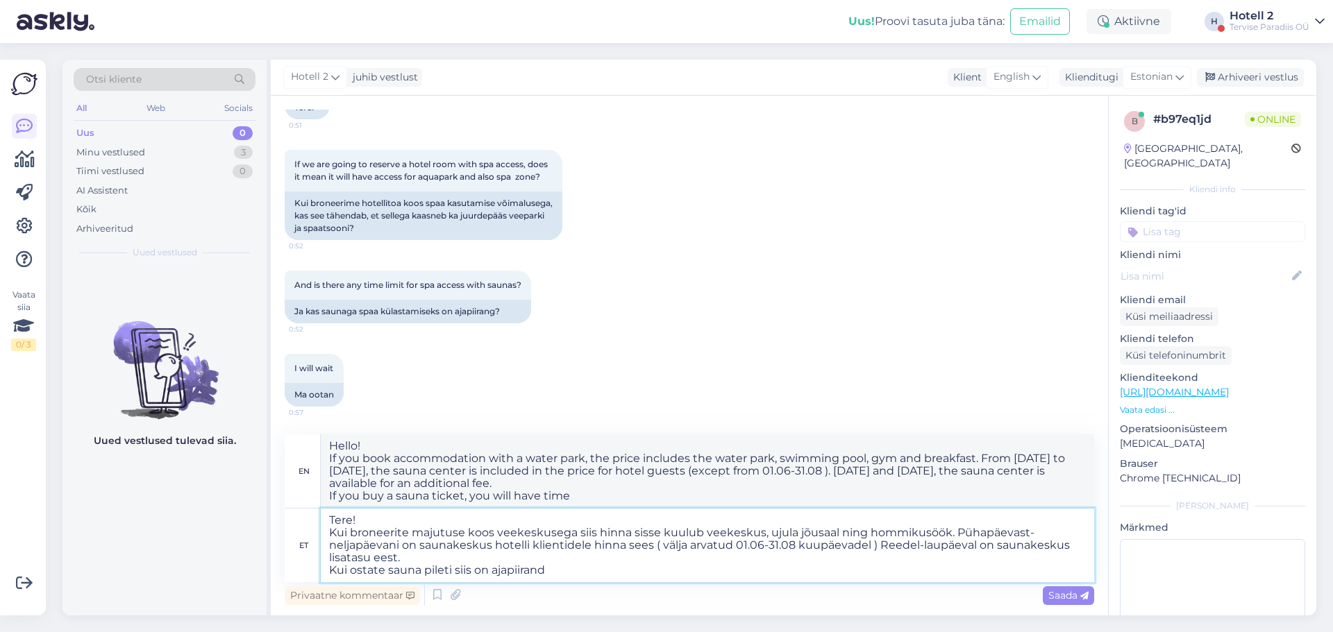
type textarea "Tere! Kui broneerite majutuse koos veekeskusega siis hinna sisse kuulub veekesk…"
type textarea "Hello! If you book accommodation with a water park, the price includes the wate…"
type textarea "Tere! Kui broneerite majutuse koos veekeskusega siis hinna sisse kuulub veekesk…"
type textarea "Hello! If you book accommodation with a water park, the price includes the wate…"
type textarea "Tere! Kui broneerite majutuse koos veekeskusega siis hinna sisse kuulub veekesk…"
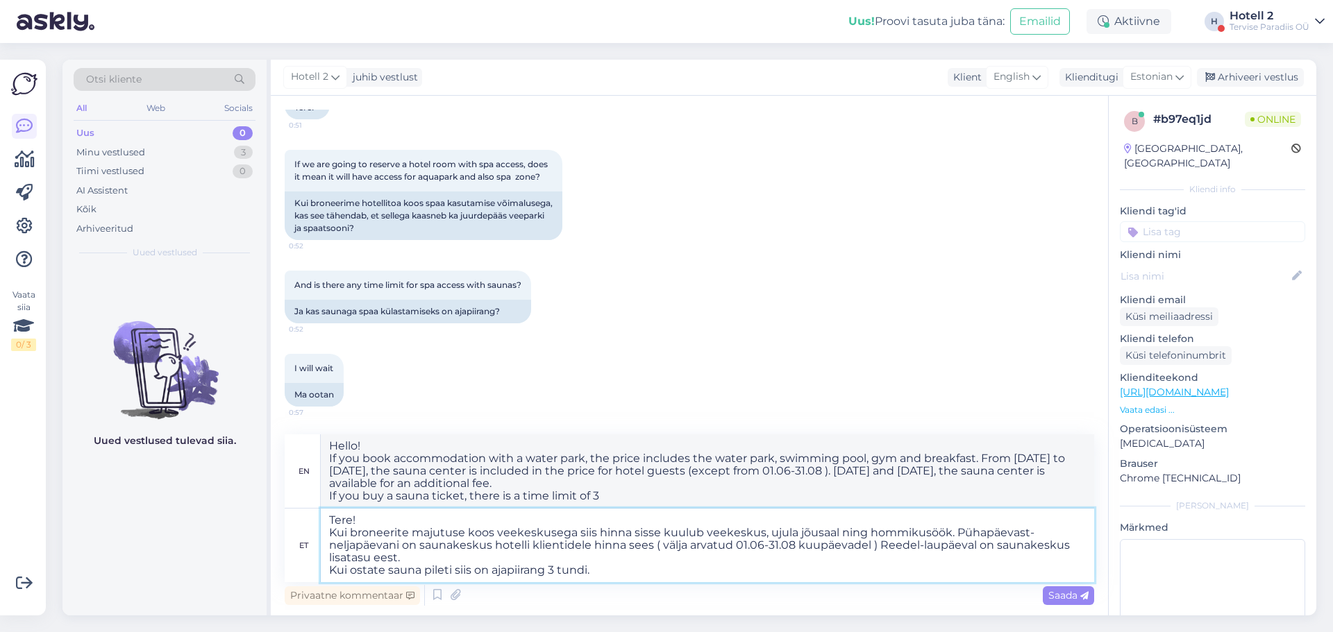
type textarea "Hello! If you book accommodation with a water park, the price includes the wate…"
type textarea "Tere! Kui broneerite majutuse koos veekeskusega siis hinna sisse kuulub veekesk…"
type textarea "Hello! If you book accommodation with a water park, the price includes the wate…"
type textarea "Tere! Kui broneerite majutuse koos veekeskusega siis hinna sisse kuulub veekesk…"
type textarea "Hello! If you book accommodation with a water park, the price includes the wate…"
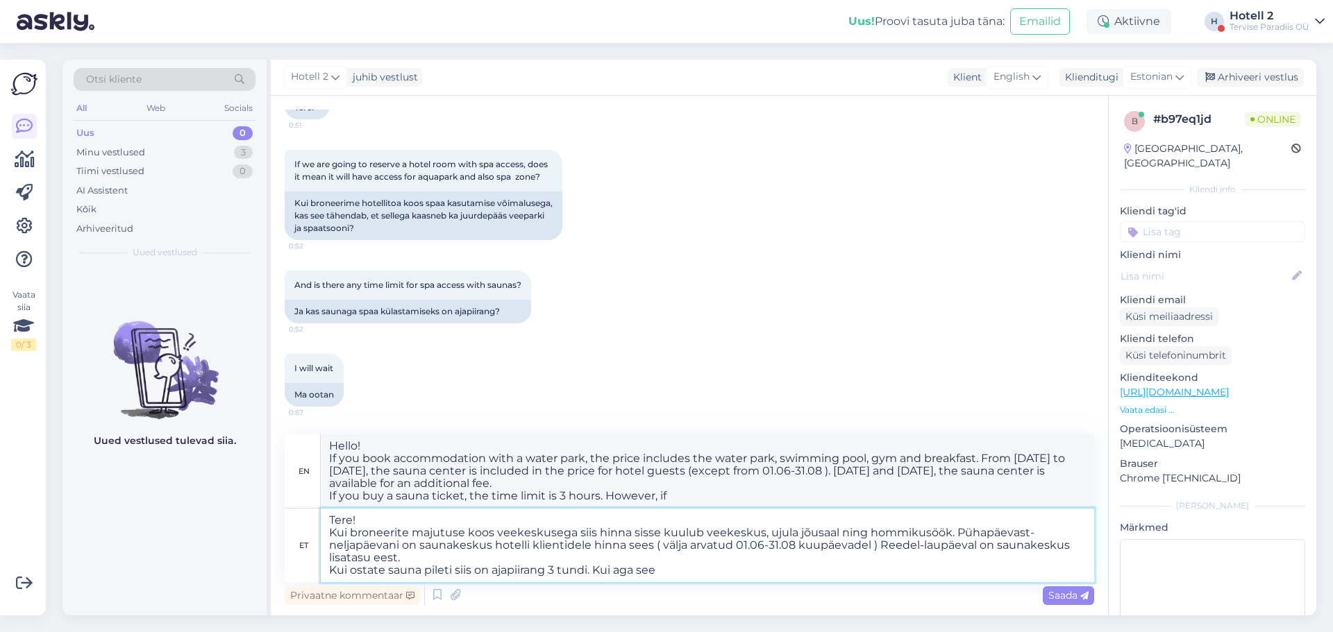
type textarea "Tere! Kui broneerite majutuse koos veekeskusega siis hinna sisse kuulub veekesk…"
type textarea "Hello! If you book accommodation with a water park, the price includes the wate…"
type textarea "Tere! Kui broneerite majutuse koos veekeskusega siis hinna sisse kuulub veekesk…"
type textarea "Hello! If you book accommodation with a water park, the price includes the wate…"
type textarea "Tere! Kui broneerite majutuse koos veekeskusega siis hinna sisse kuulub veekesk…"
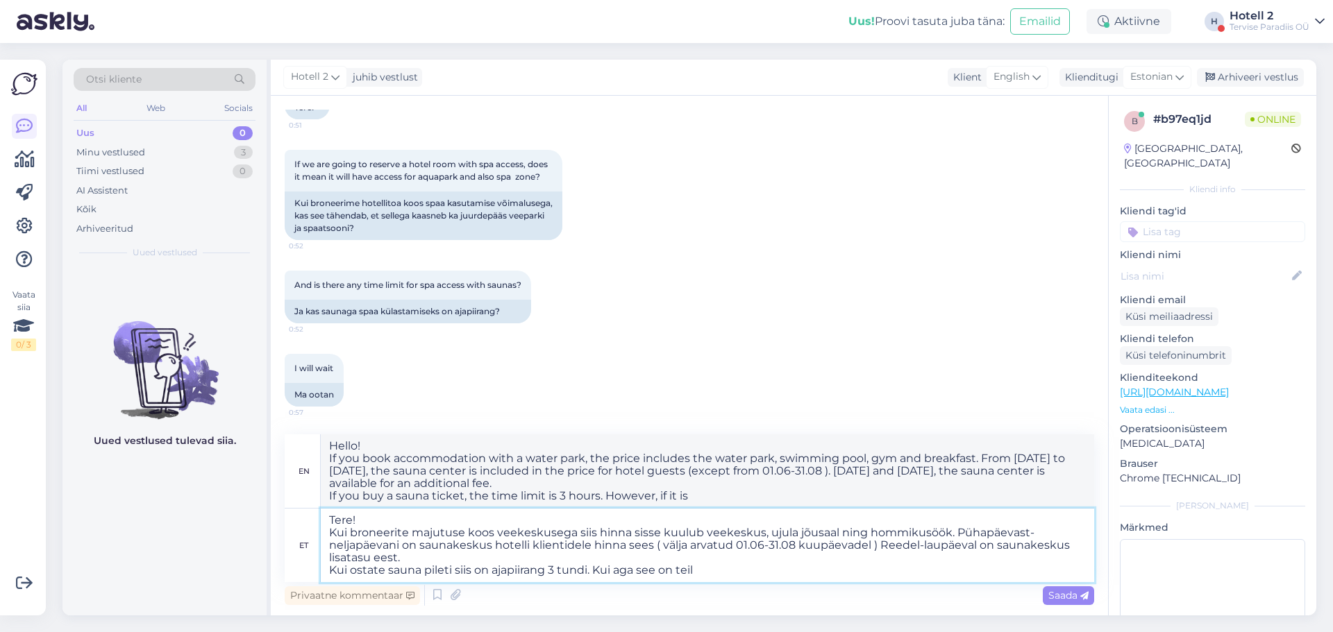
type textarea "Hello! If you book accommodation with a water park, the price includes the wate…"
type textarea "Tere! Kui broneerite majutuse koos veekeskusega siis hinna sisse kuulub veekesk…"
type textarea "Hello! If you book accommodation with a water park, the price includes the wate…"
type textarea "Tere! Kui broneerite majutuse koos veekeskusega siis hinna sisse kuulub veekesk…"
type textarea "Hello! If you book accommodation with a water park, the price includes the wate…"
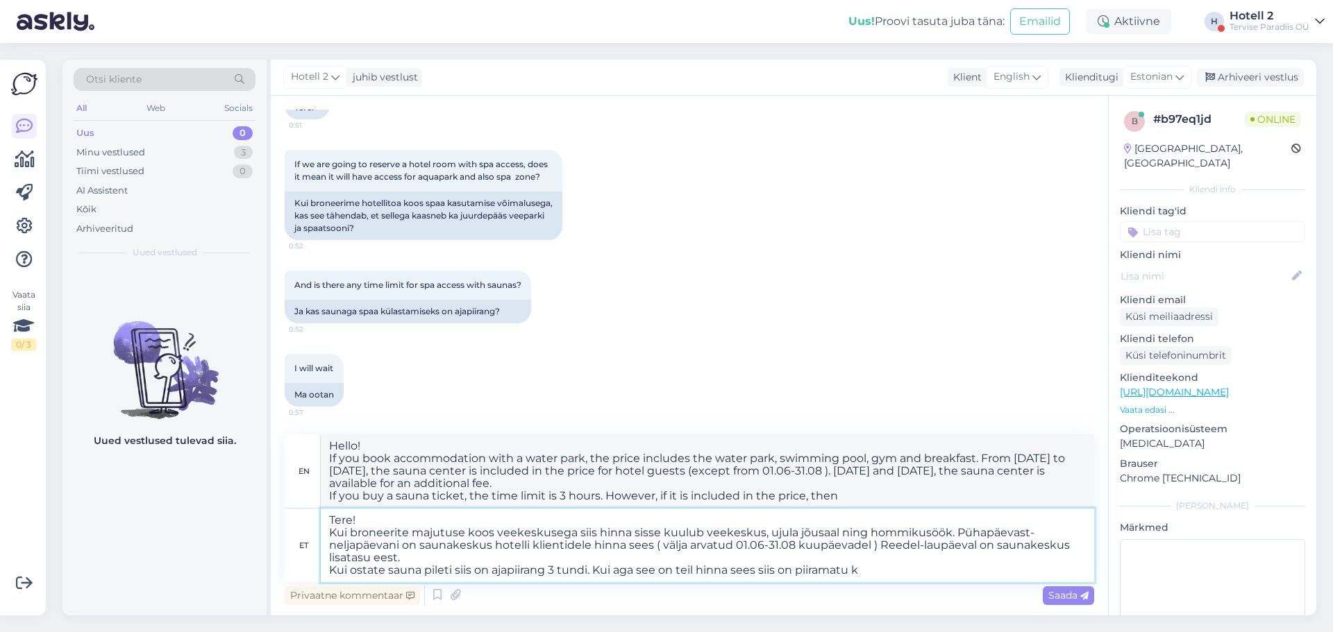
type textarea "Tere! Kui broneerite majutuse koos veekeskusega siis hinna sisse kuulub veekesk…"
type textarea "Hello! If you book accommodation with a water park, the price includes the wate…"
type textarea "Tere! Kui broneerite majutuse koos veekeskusega siis hinna sisse kuulub veekesk…"
type textarea "Hello! If you book accommodation with a water park, the price includes the wate…"
type textarea "Tere! Kui broneerite majutuse koos veekeskusega siis hinna sisse kuulub veekesk…"
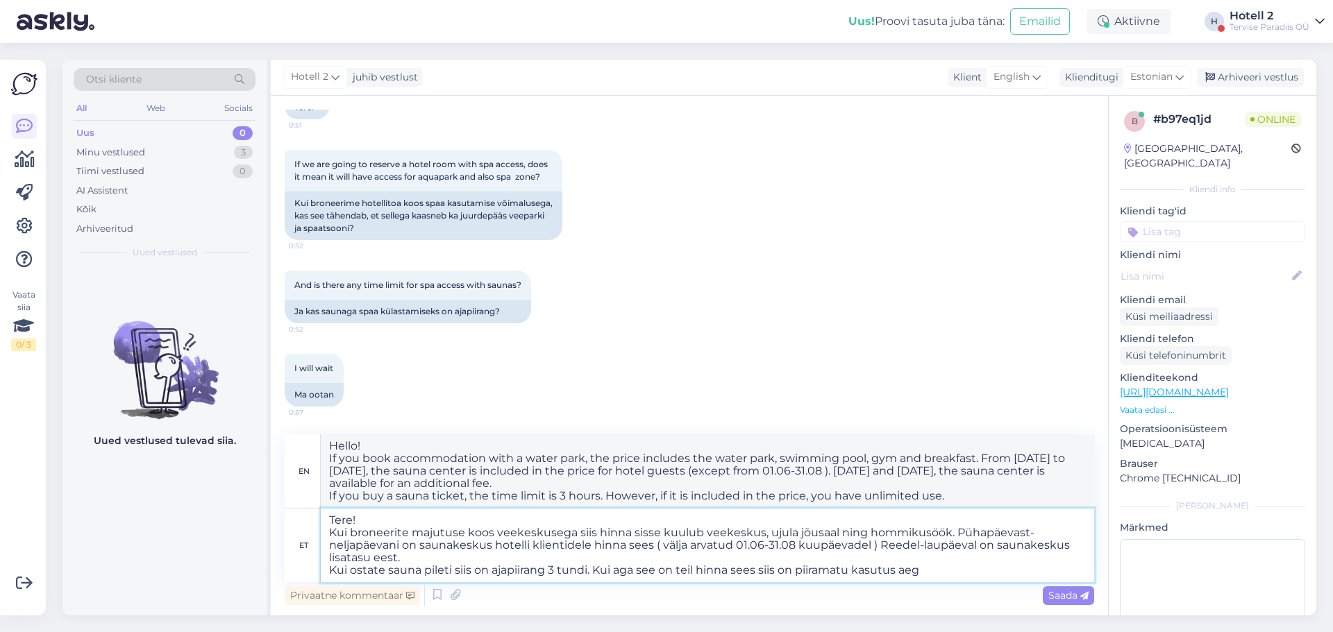
type textarea "Hello! If you book accommodation with a water park, the price includes the wate…"
type textarea "Tere! Kui broneerite majutuse koos veekeskusega siis hinna sisse kuulub veekesk…"
click at [1063, 595] on span "Saada" at bounding box center [1068, 595] width 40 height 12
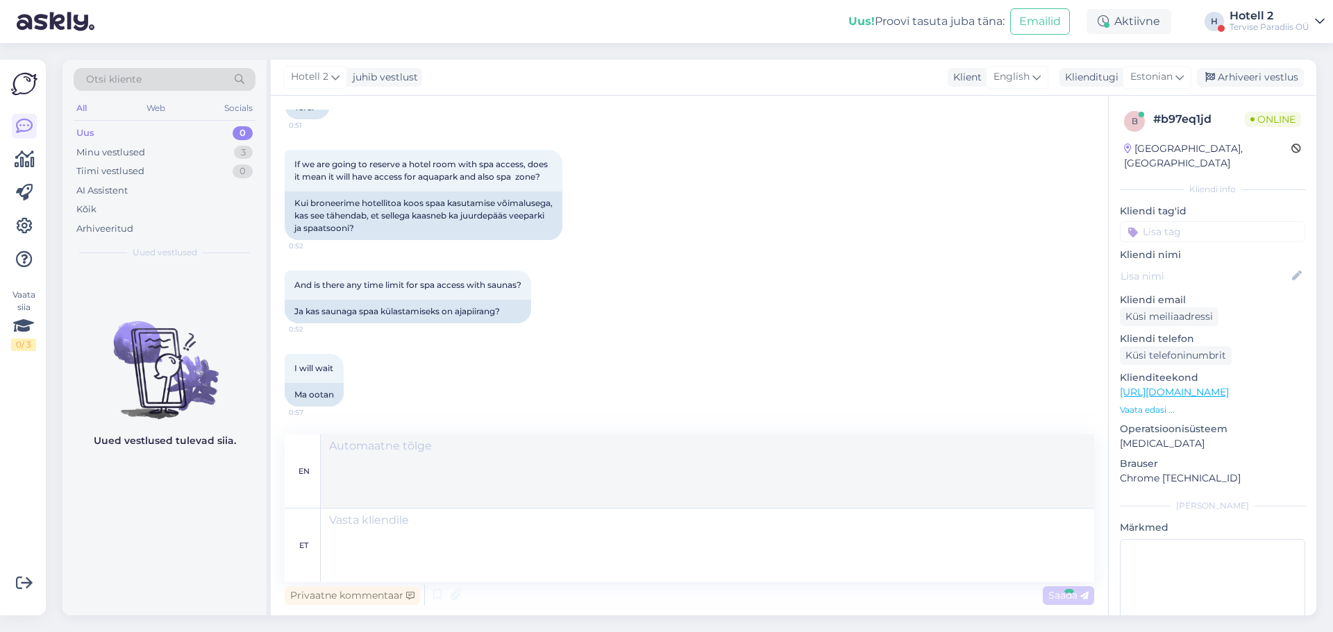
scroll to position [287, 0]
